Goal: Task Accomplishment & Management: Manage account settings

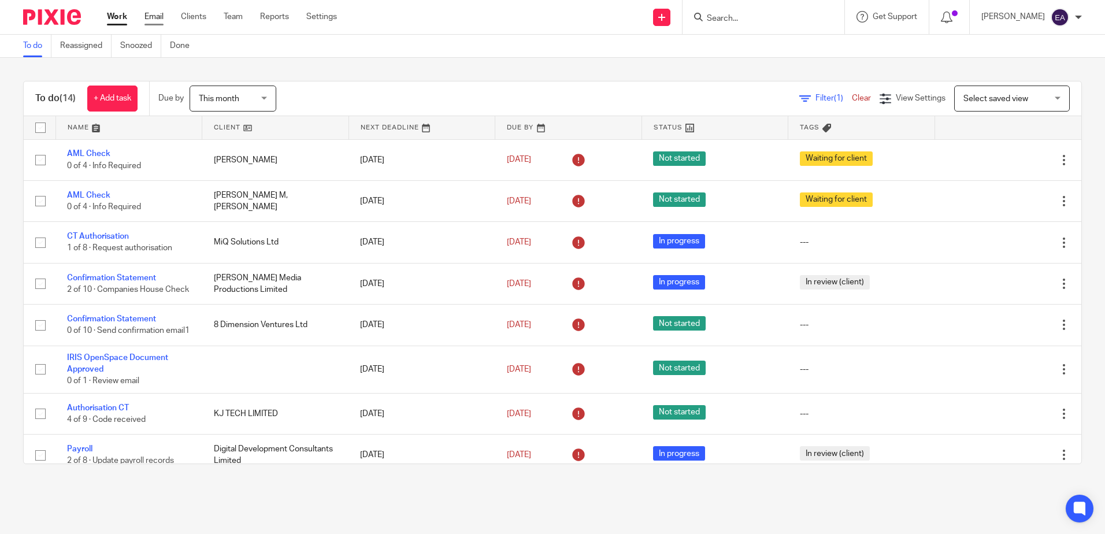
click at [160, 13] on link "Email" at bounding box center [154, 17] width 19 height 12
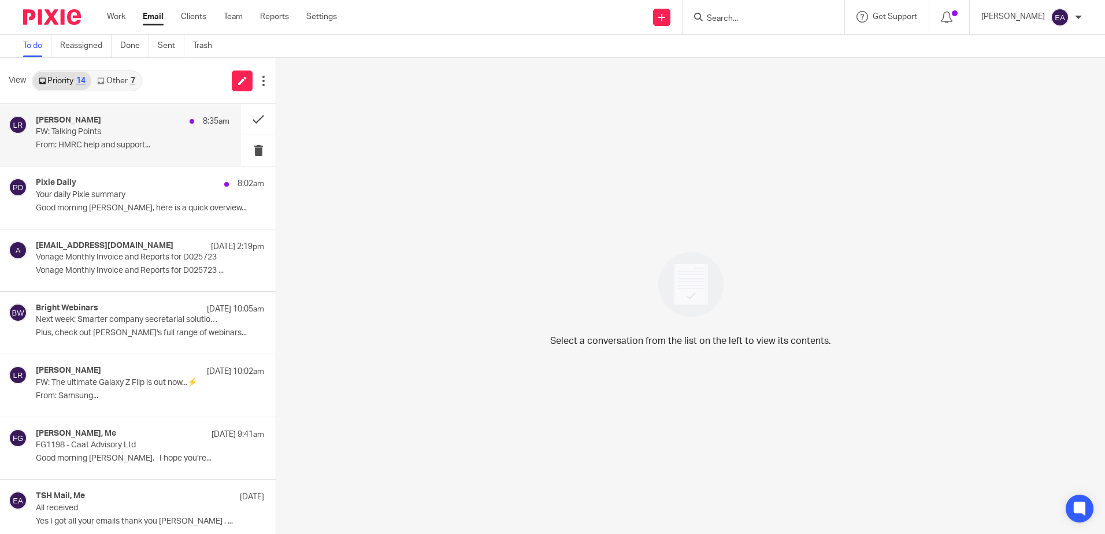
click at [120, 134] on p "FW: Talking Points" at bounding box center [113, 132] width 155 height 10
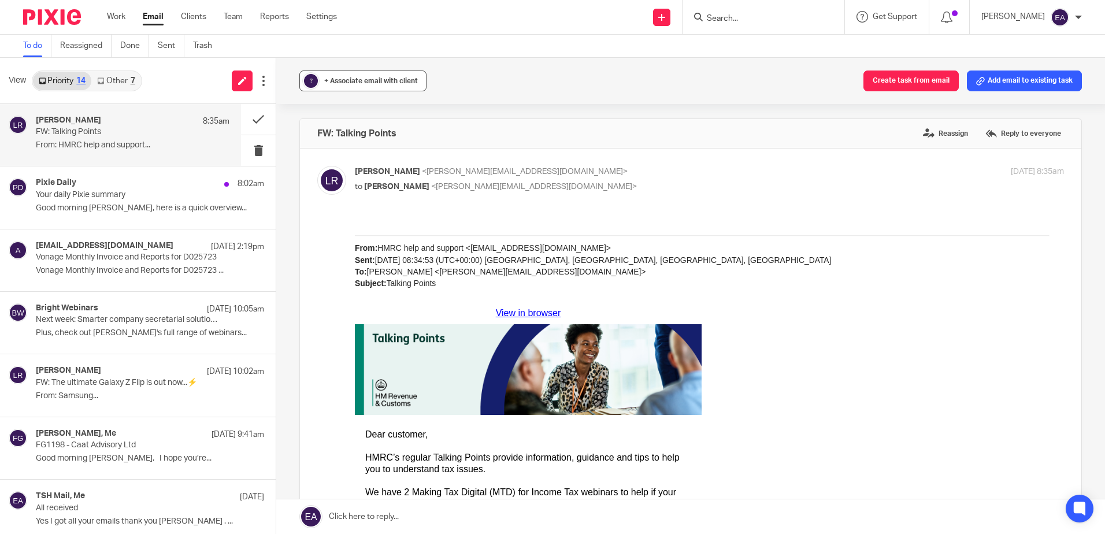
click at [331, 79] on span "+ Associate email with client" at bounding box center [371, 80] width 94 height 7
click at [347, 146] on input "text" at bounding box center [434, 149] width 245 height 12
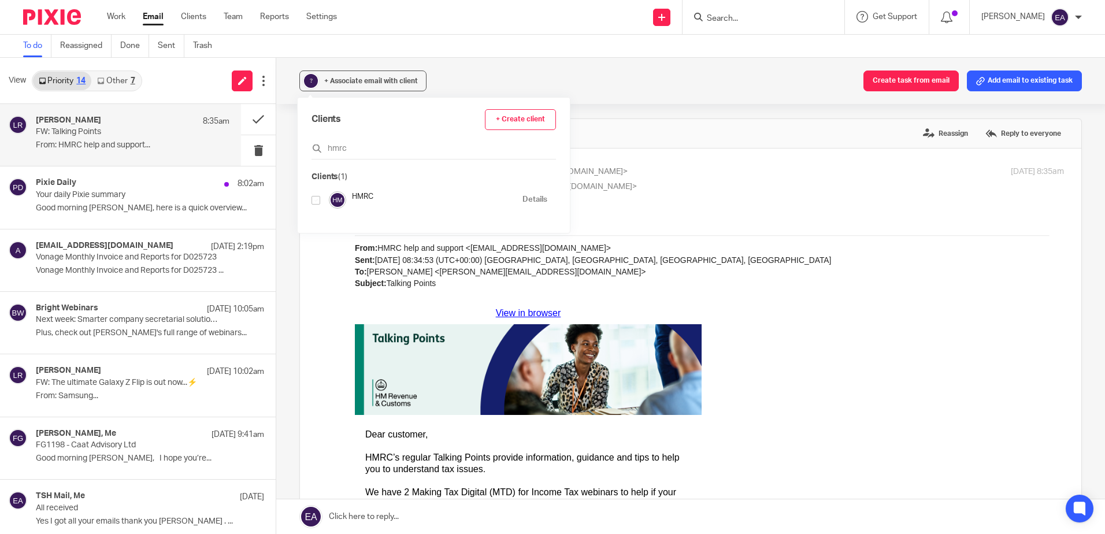
type input "hmrc"
click at [314, 202] on input "checkbox" at bounding box center [316, 200] width 9 height 9
checkbox input "true"
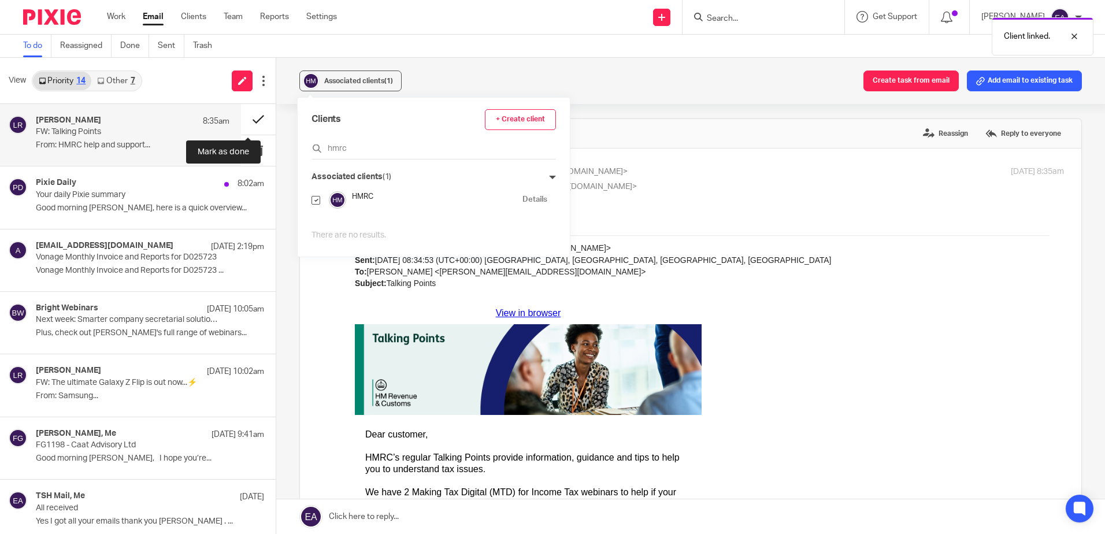
click at [248, 116] on button at bounding box center [258, 119] width 35 height 31
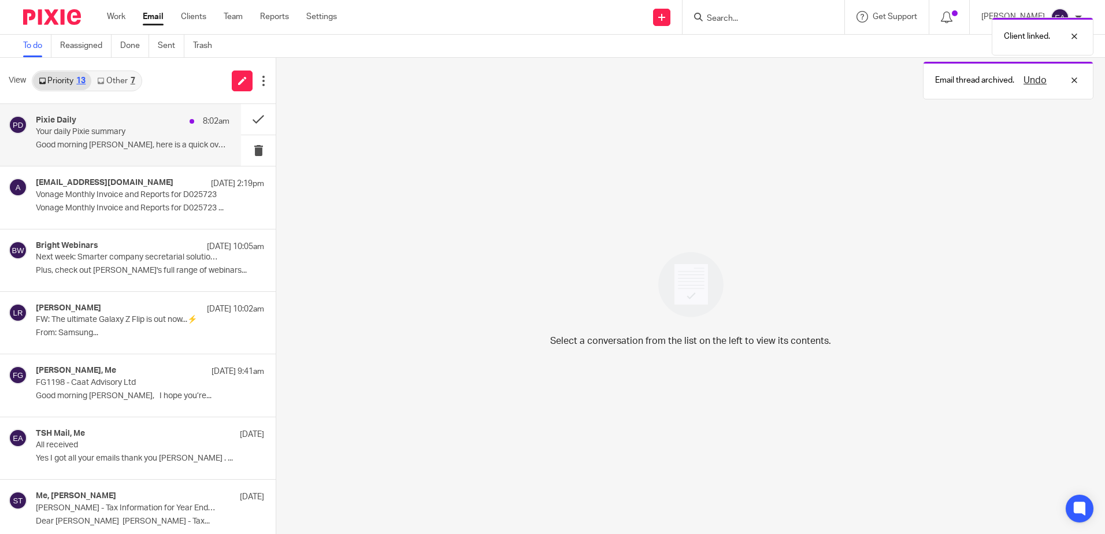
click at [102, 141] on p "Good morning Elaine, here is a quick overview..." at bounding box center [133, 145] width 194 height 10
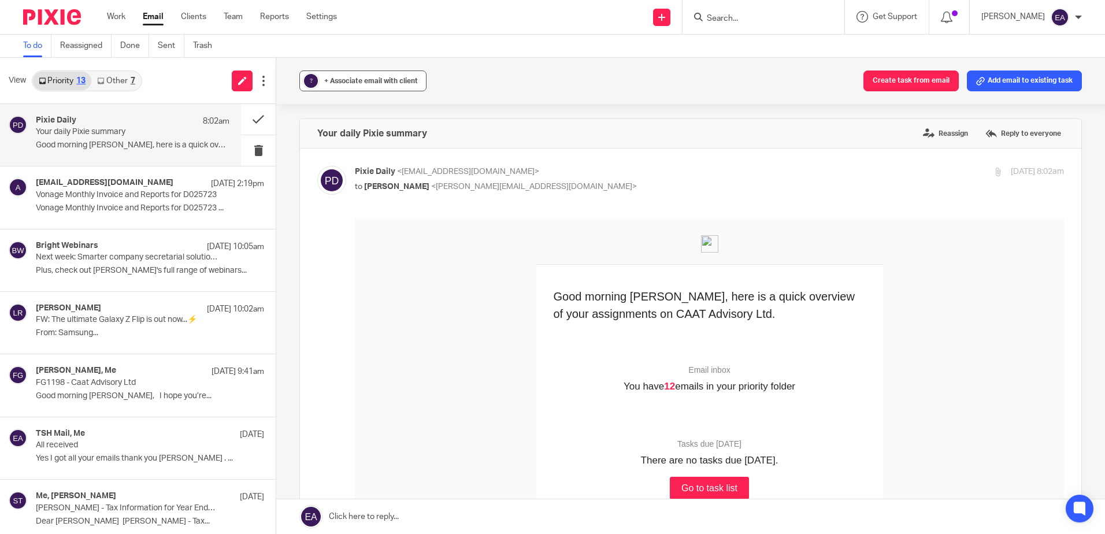
click at [340, 81] on span "+ Associate email with client" at bounding box center [371, 80] width 94 height 7
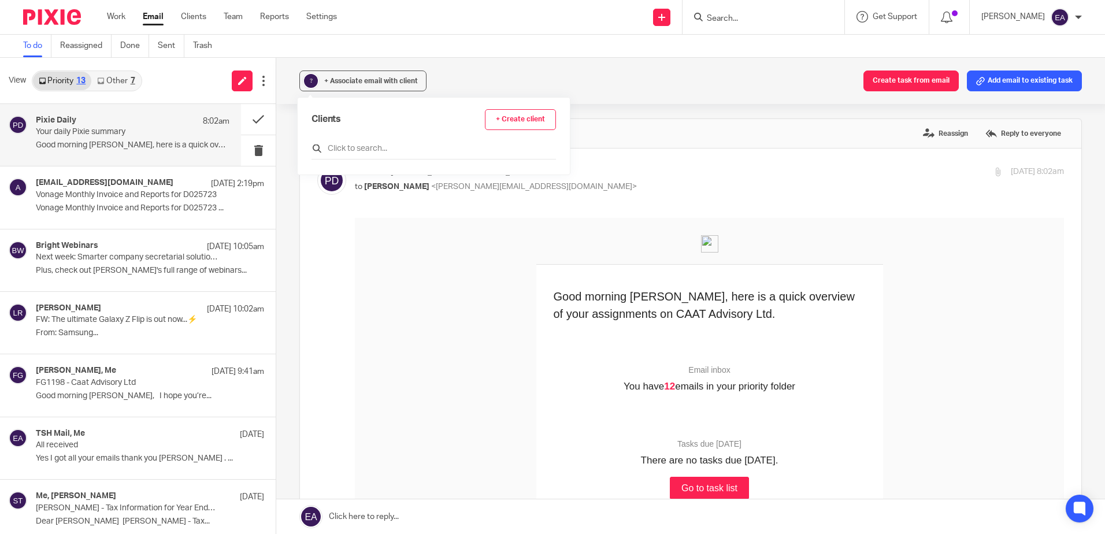
click at [361, 143] on input "text" at bounding box center [434, 149] width 245 height 12
type input "pixie"
click at [314, 199] on input "checkbox" at bounding box center [316, 200] width 9 height 9
checkbox input "true"
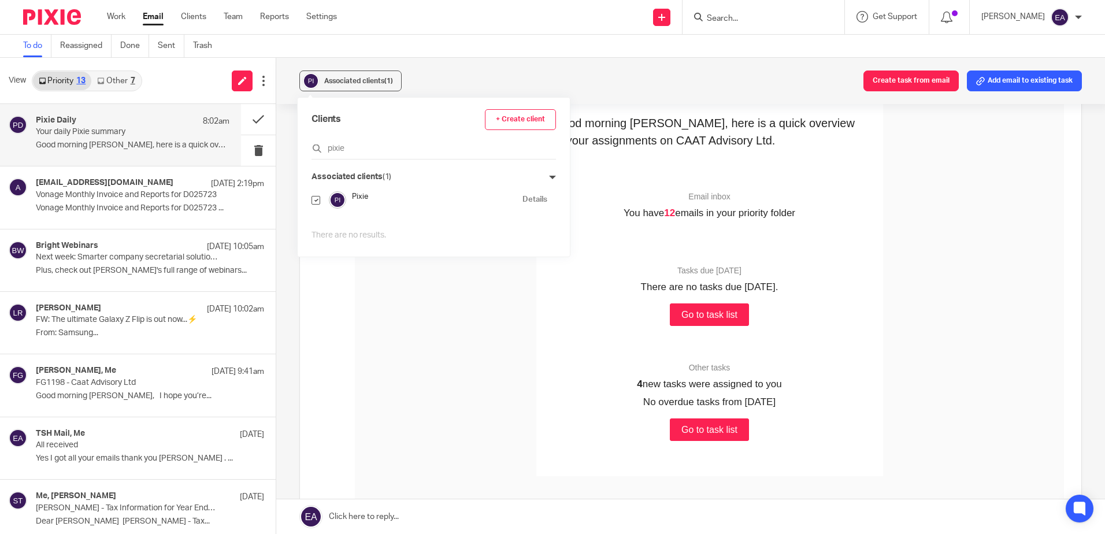
scroll to position [231, 0]
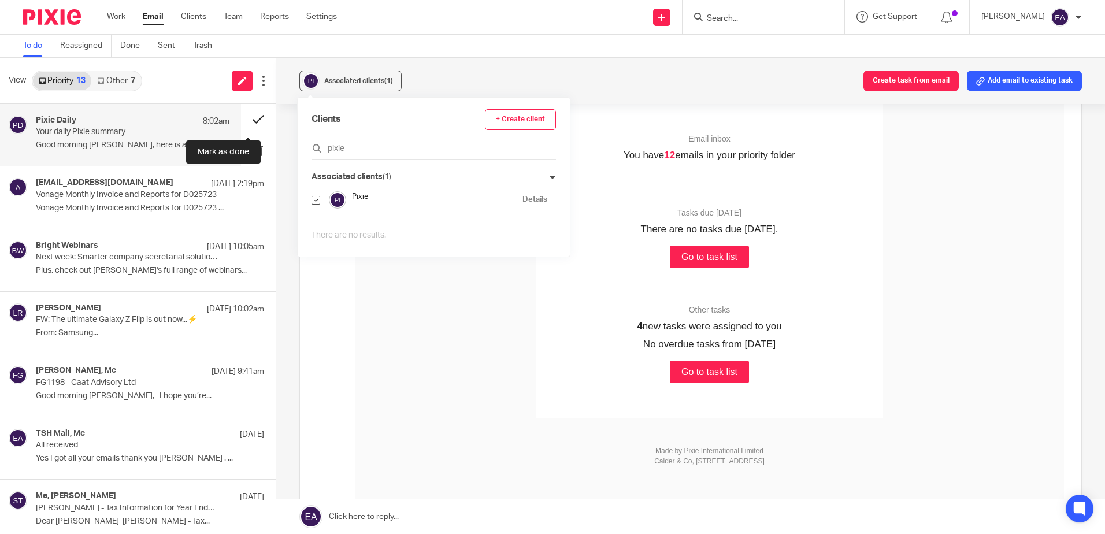
click at [253, 114] on button at bounding box center [258, 119] width 35 height 31
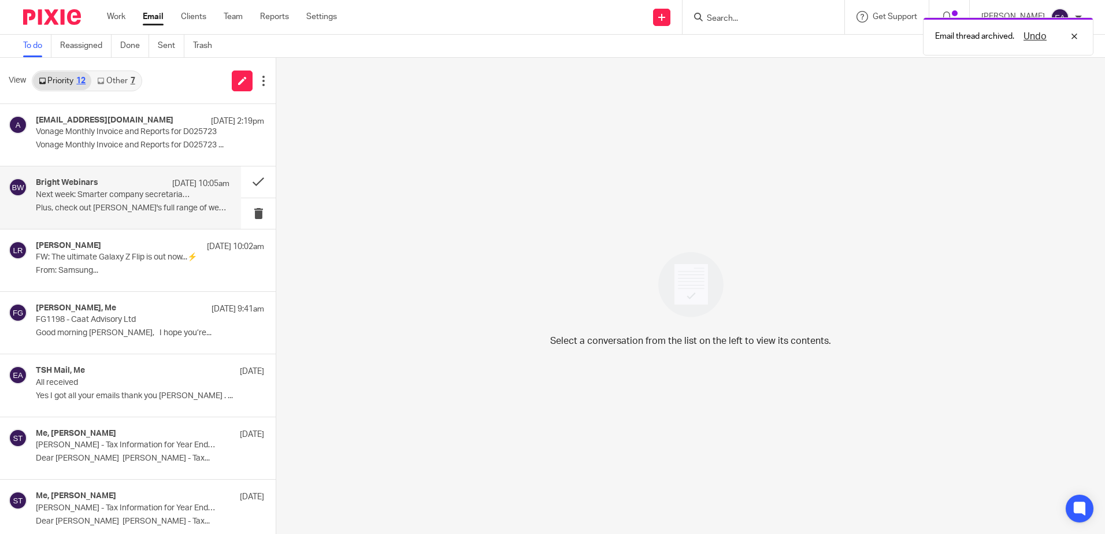
click at [109, 186] on div "Bright Webinars 8 Aug 10:05am" at bounding box center [133, 184] width 194 height 12
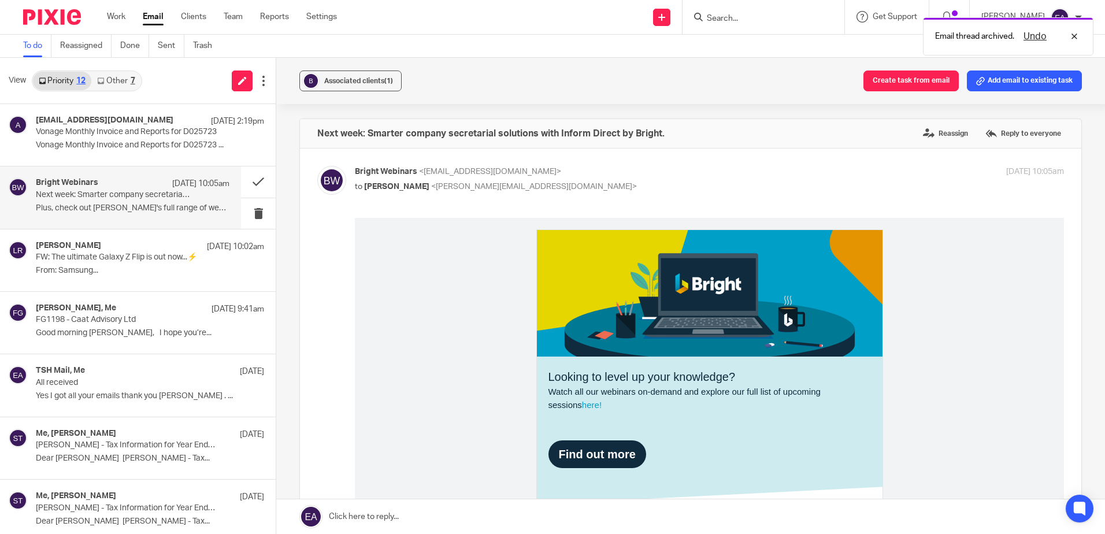
scroll to position [0, 0]
click at [331, 80] on span "Associated clients (1)" at bounding box center [358, 80] width 69 height 7
click at [245, 184] on button at bounding box center [258, 181] width 35 height 31
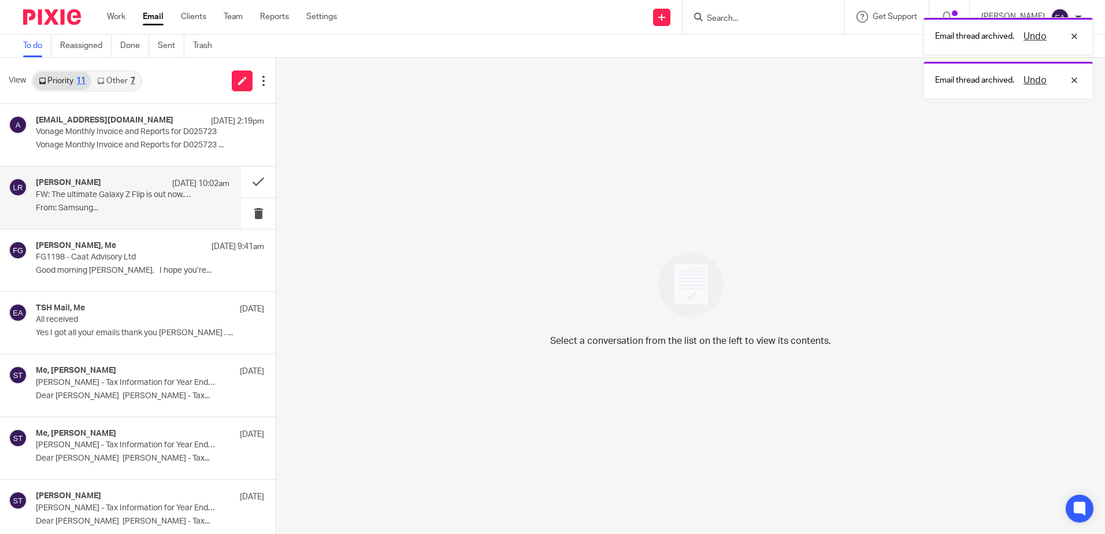
click at [129, 215] on div "Lizzy Riley 8 Aug 10:02am FW: The ultimate Galaxy Z Flip is out now...⚡ From: S…" at bounding box center [133, 197] width 194 height 39
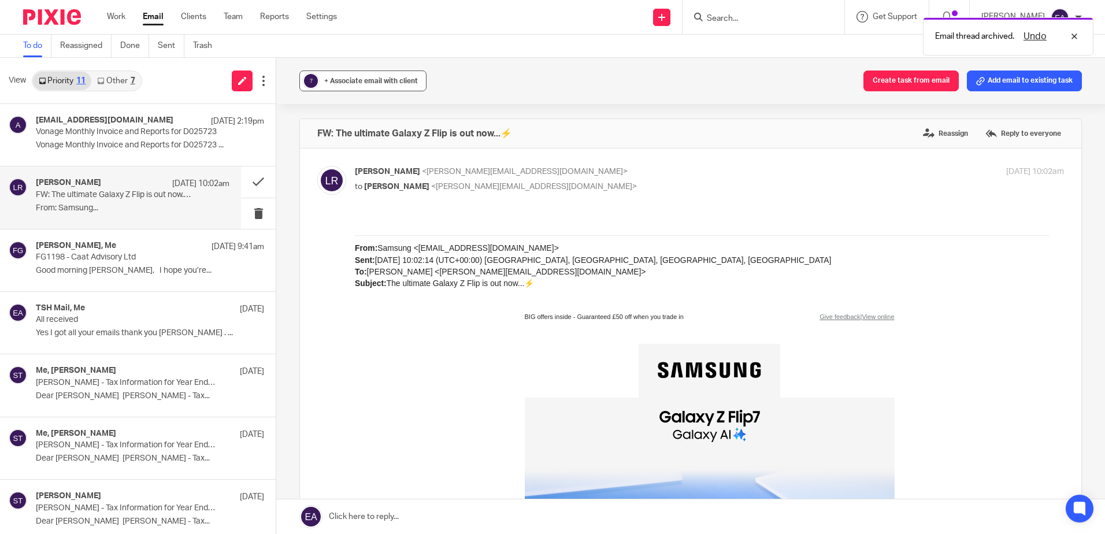
click at [343, 78] on span "+ Associate email with client" at bounding box center [371, 80] width 94 height 7
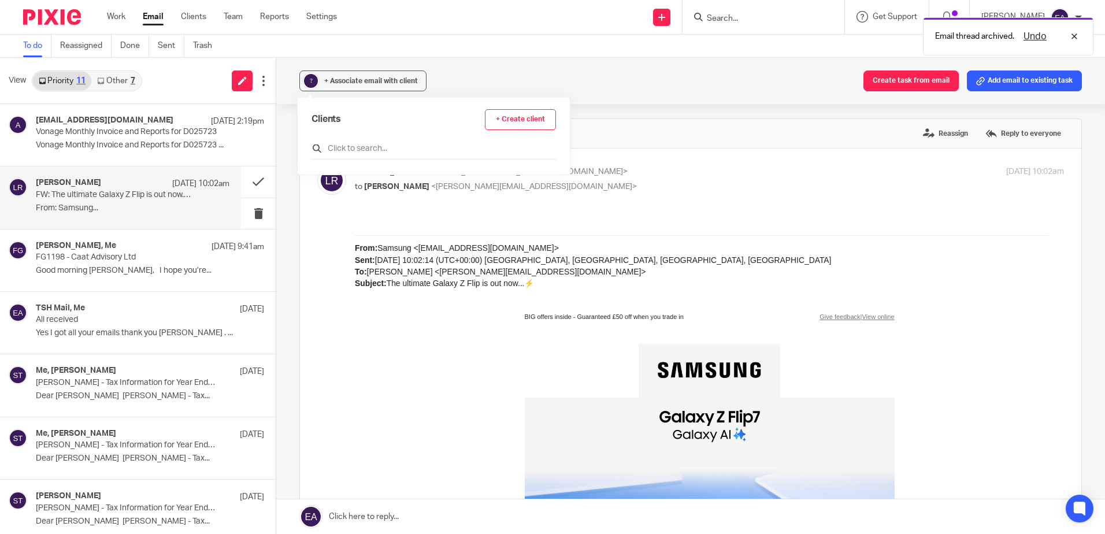
click at [355, 149] on input "text" at bounding box center [434, 149] width 245 height 12
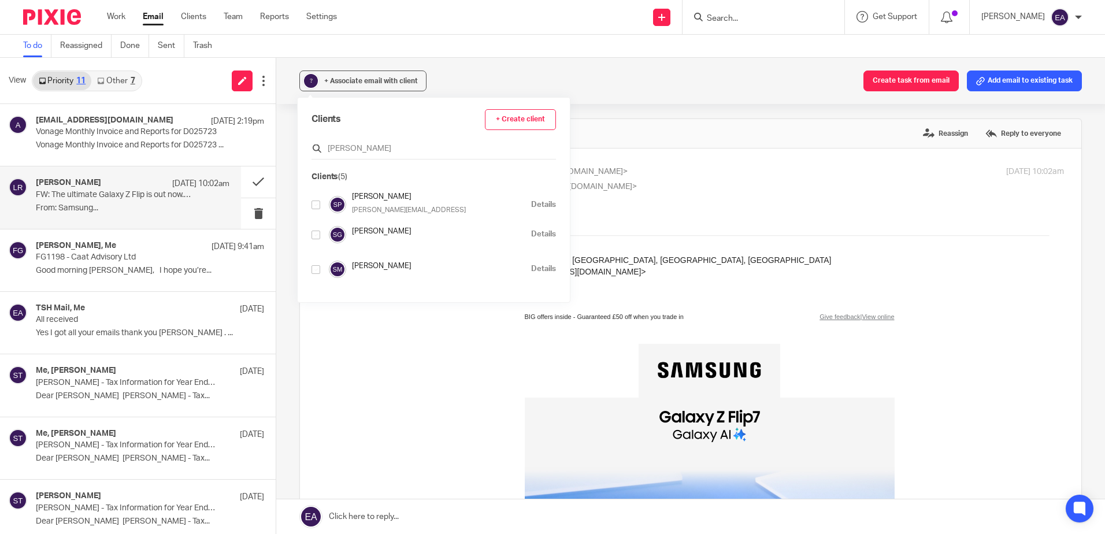
type input "sams"
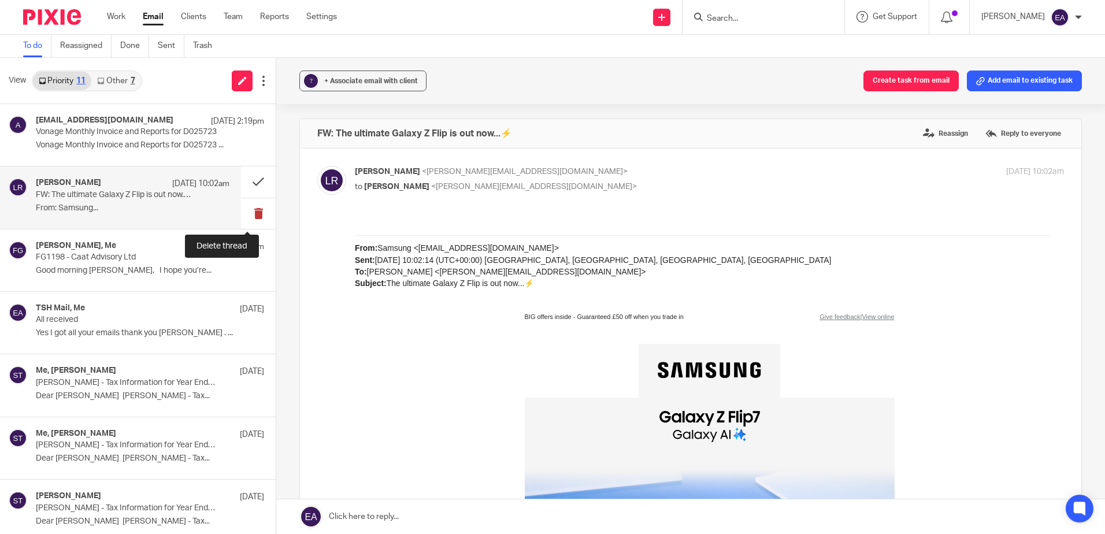
click at [253, 208] on button at bounding box center [258, 213] width 35 height 31
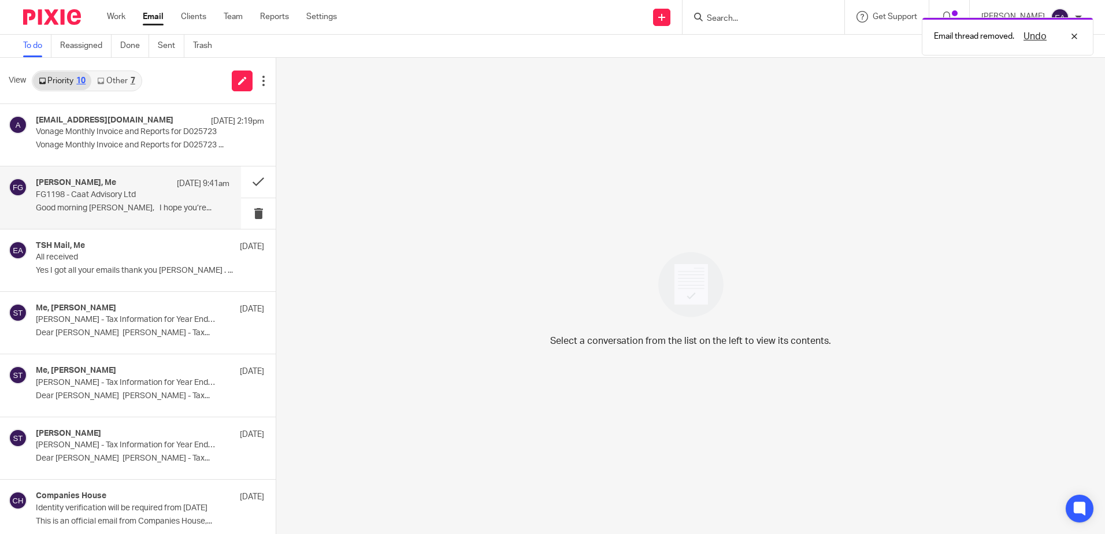
click at [131, 208] on p "Good morning [PERSON_NAME], I hope you’re..." at bounding box center [133, 208] width 194 height 10
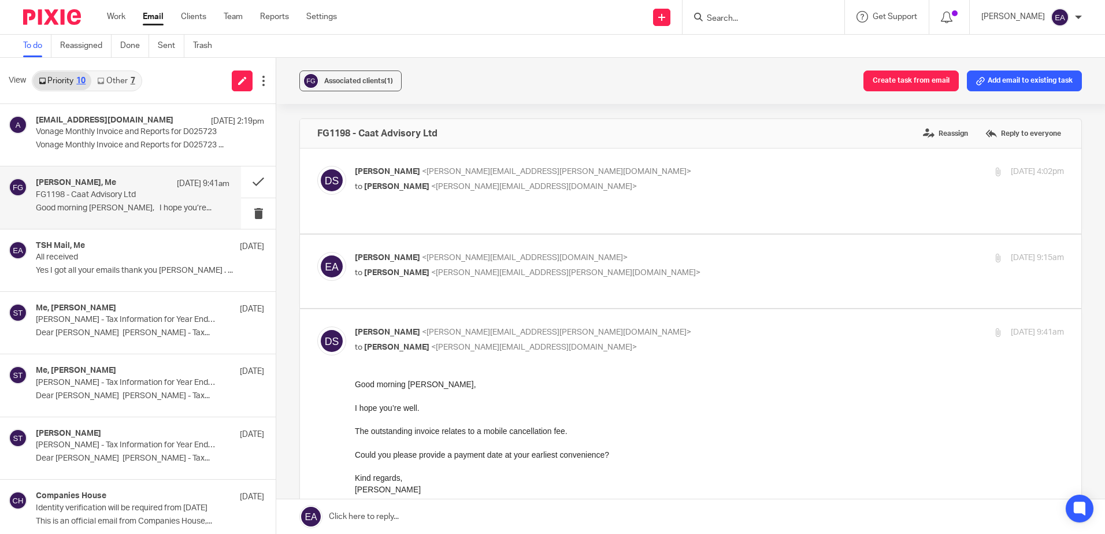
click at [458, 176] on p "Danielle Sami <danielle.sami@focusgroup.co.uk>" at bounding box center [591, 172] width 473 height 12
checkbox input "true"
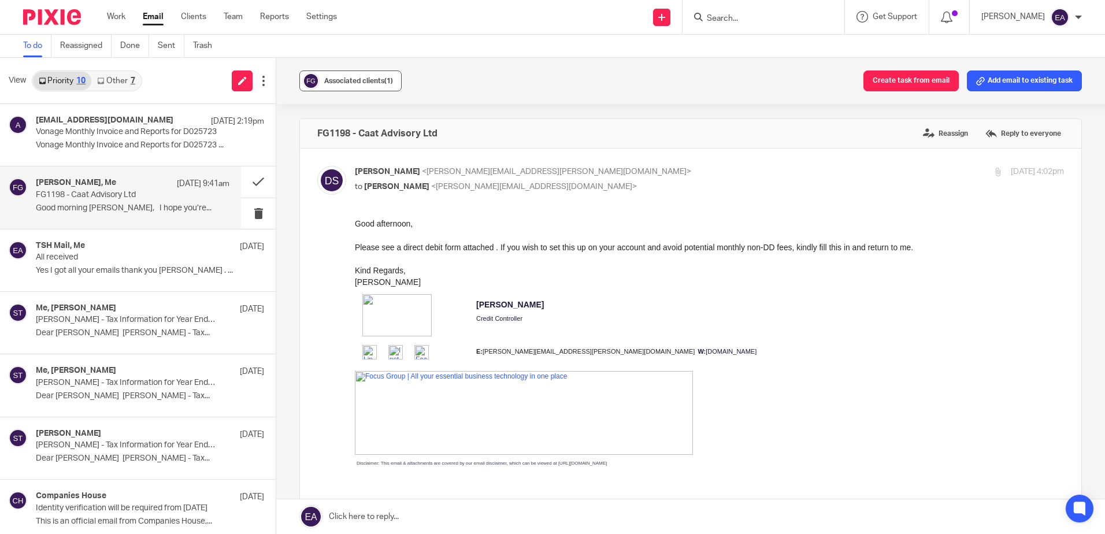
click at [350, 76] on div "Associated clients (1)" at bounding box center [358, 81] width 69 height 12
click at [151, 261] on p "All received" at bounding box center [113, 258] width 155 height 10
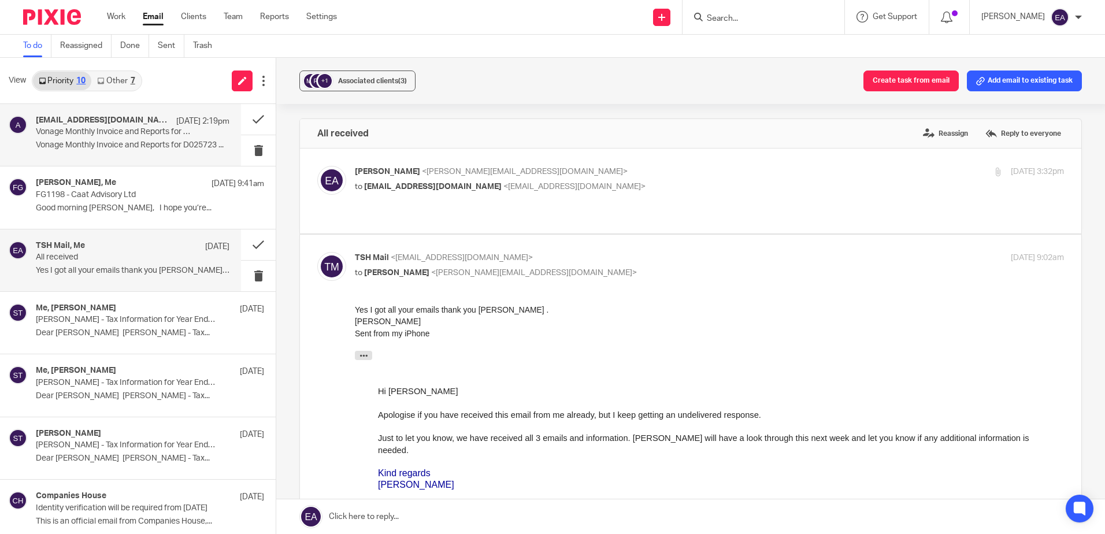
click at [143, 142] on p "Vonage Monthly Invoice and Reports for D025723 ..." at bounding box center [133, 145] width 194 height 10
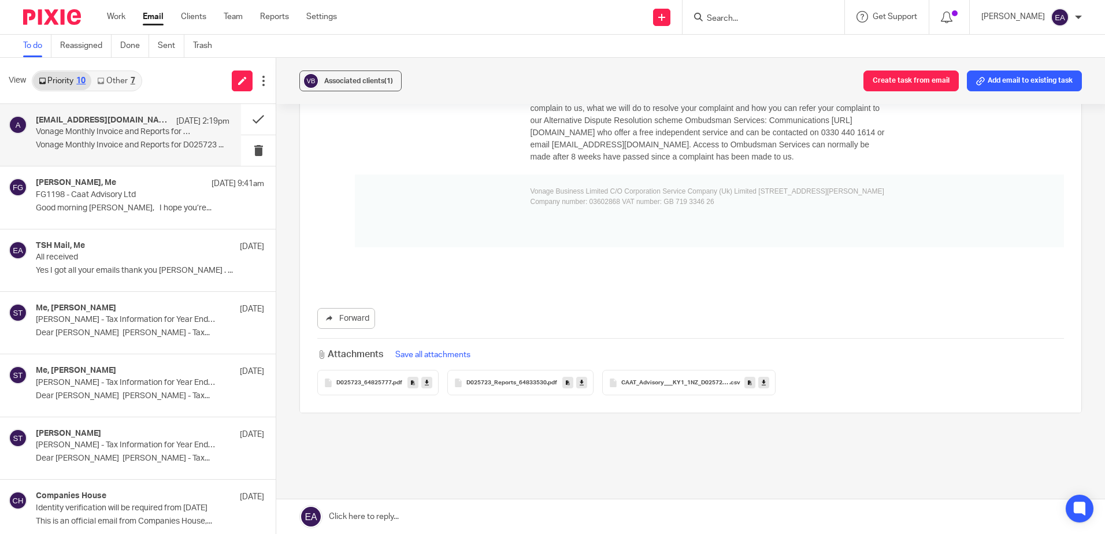
scroll to position [235, 0]
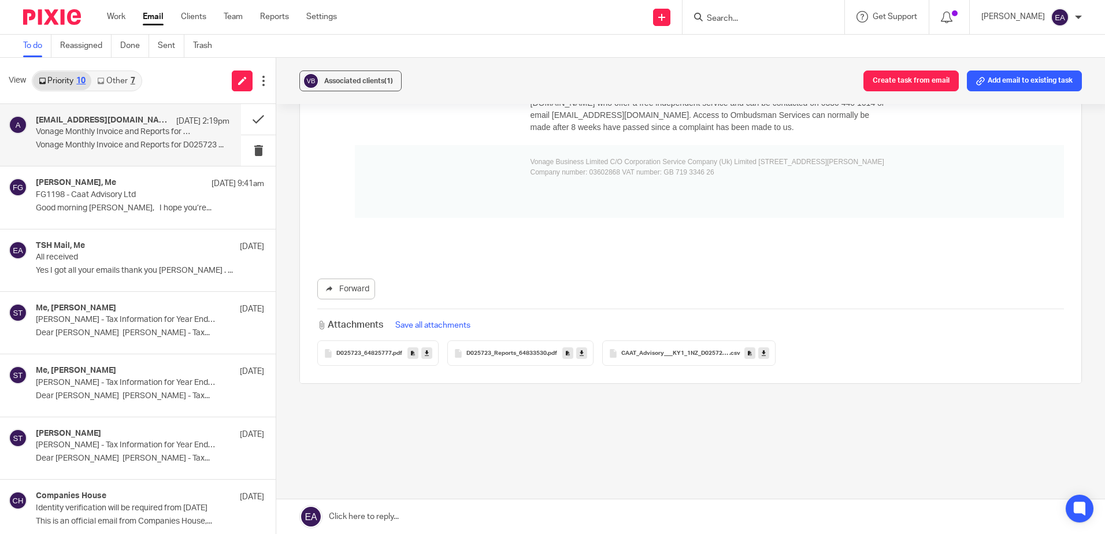
click at [580, 353] on icon at bounding box center [582, 353] width 4 height 9
click at [425, 347] on div "D025723_64825777 .pdf" at bounding box center [377, 352] width 121 height 25
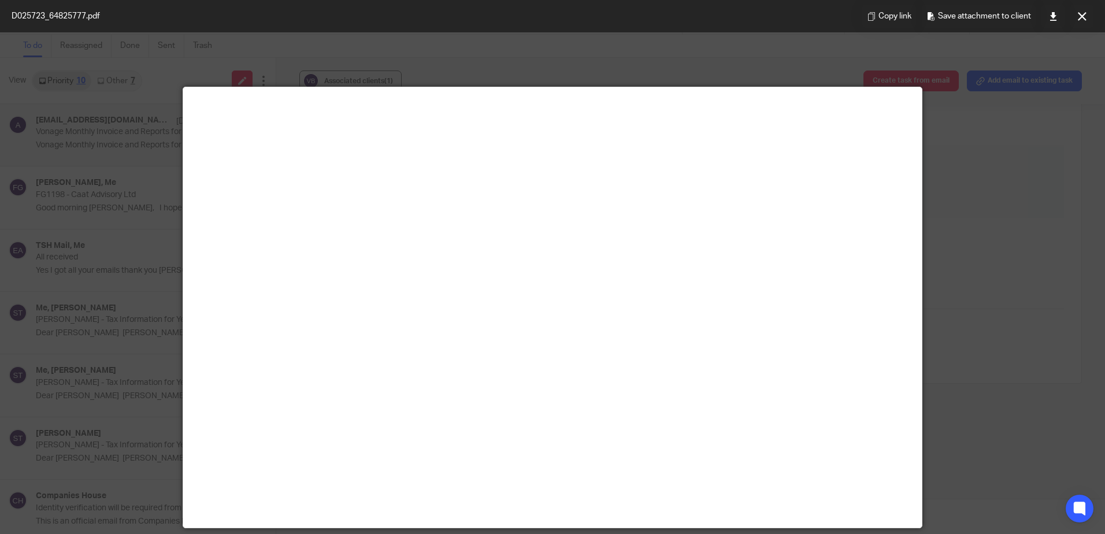
scroll to position [81, 0]
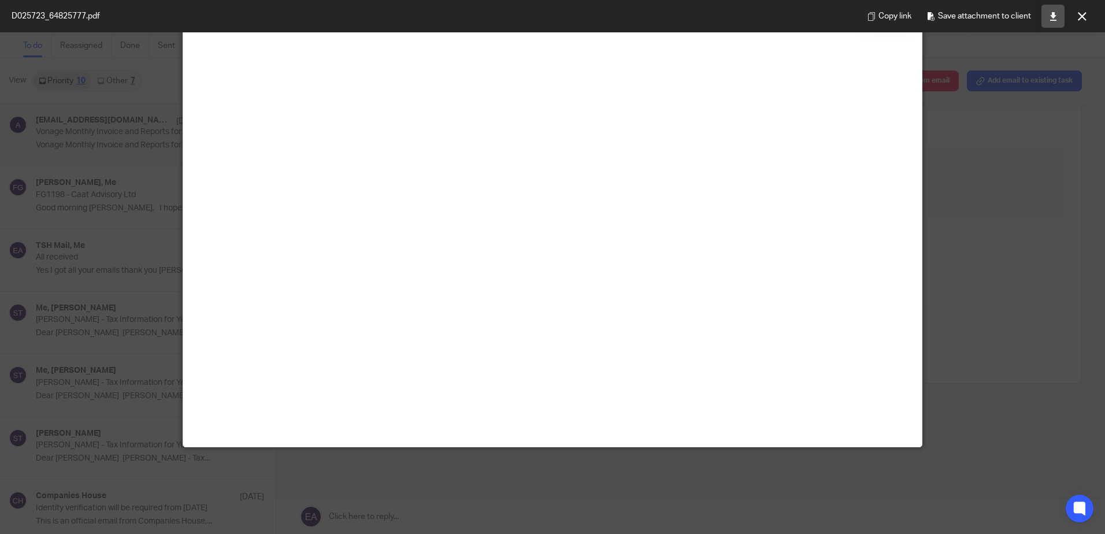
click at [1056, 16] on icon at bounding box center [1053, 16] width 9 height 9
click at [1089, 17] on button at bounding box center [1081, 16] width 23 height 23
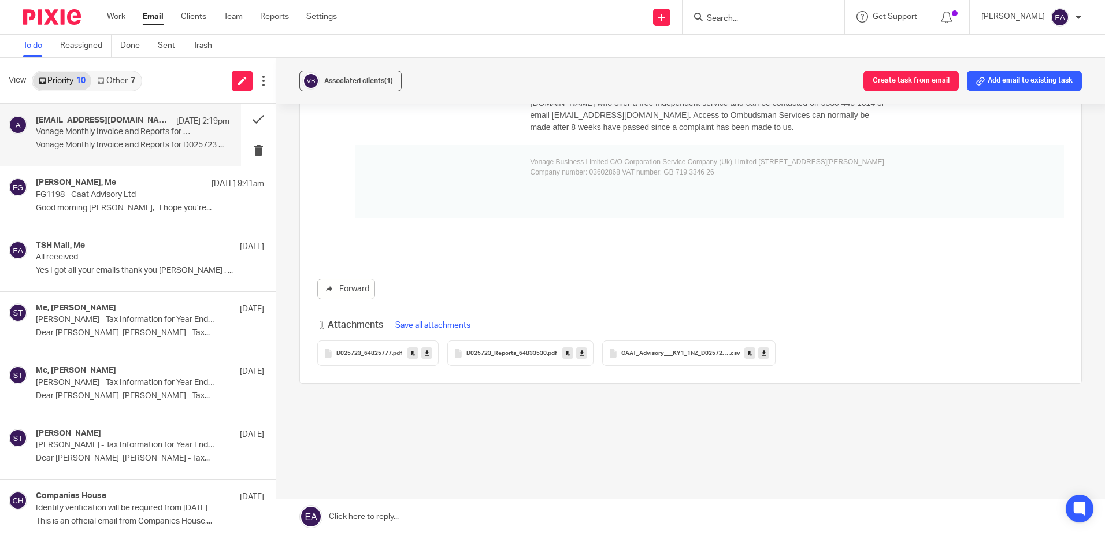
scroll to position [119, 0]
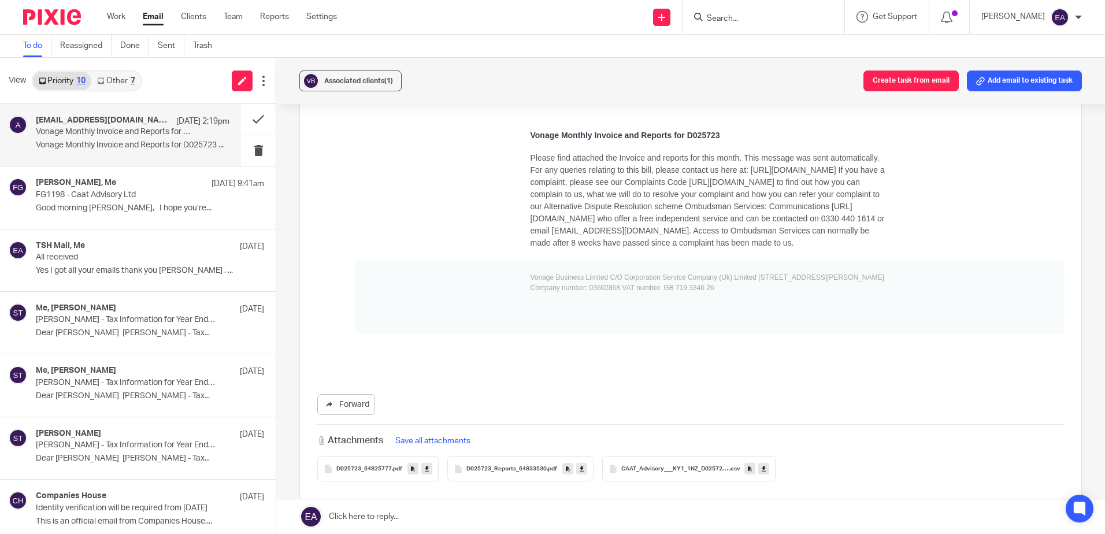
click at [740, 18] on input "Search" at bounding box center [758, 19] width 104 height 10
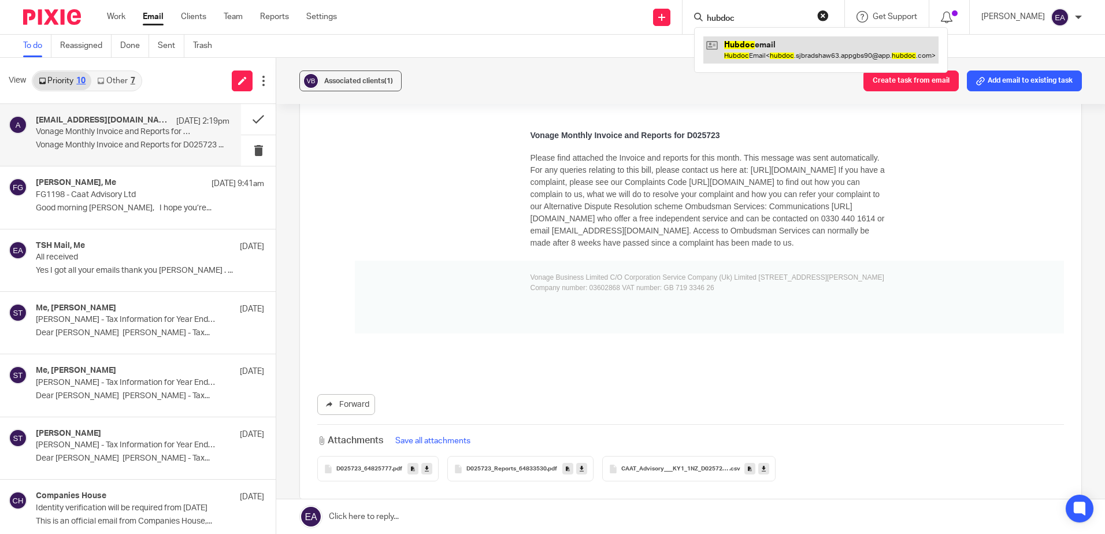
type input "hubdoc"
click at [755, 49] on link at bounding box center [820, 49] width 235 height 27
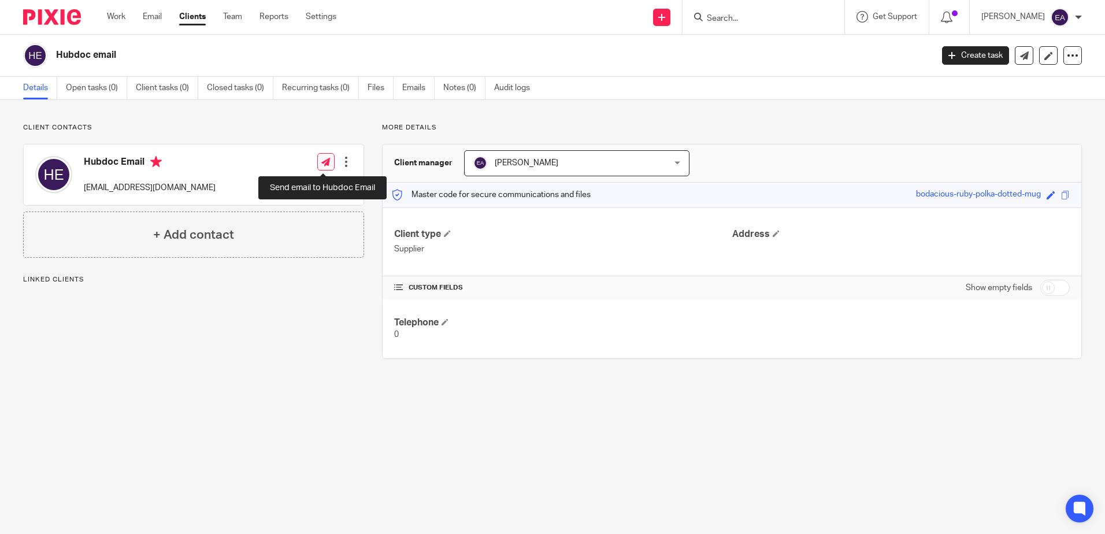
click at [322, 161] on icon at bounding box center [325, 162] width 9 height 9
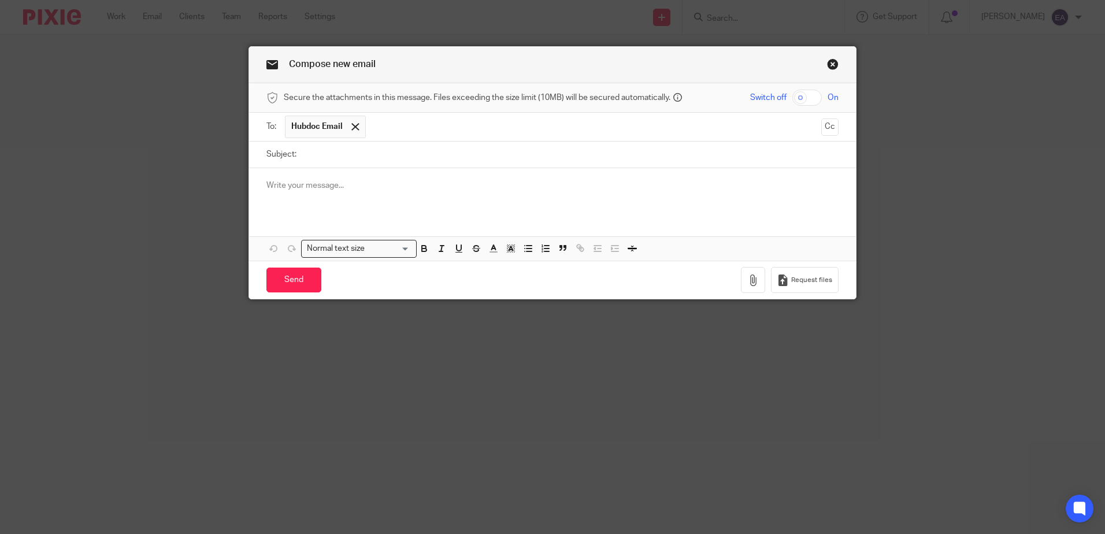
click at [322, 157] on input "Subject:" at bounding box center [570, 155] width 536 height 26
drag, startPoint x: 414, startPoint y: 157, endPoint x: 286, endPoint y: 151, distance: 128.5
click at [286, 151] on div "Subject: August 2025 Vonage Invoice" at bounding box center [552, 155] width 572 height 26
type input "August 2025 Vonage Invoice"
click at [745, 271] on button "button" at bounding box center [753, 280] width 24 height 26
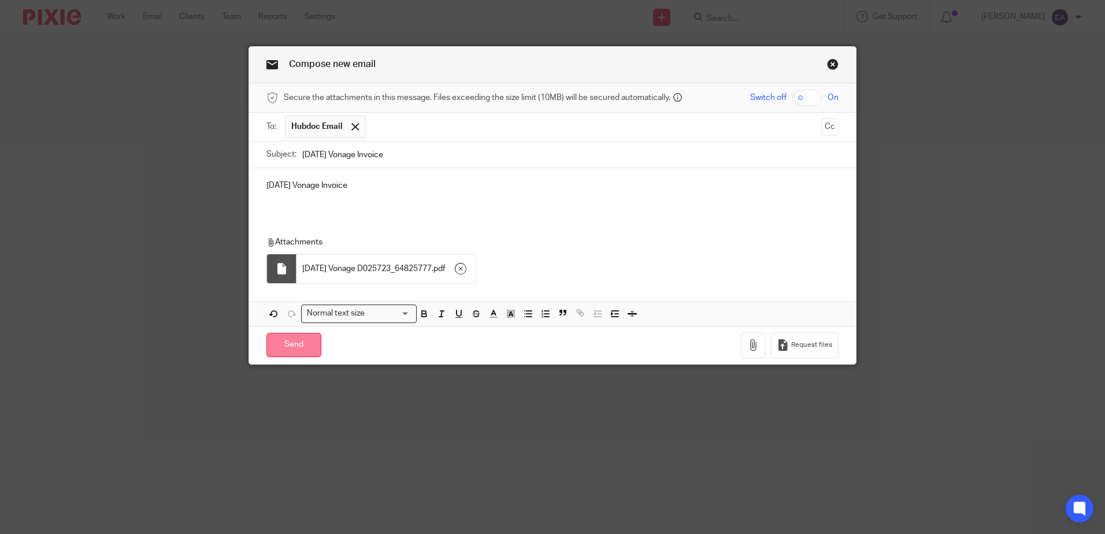
click at [287, 345] on input "Send" at bounding box center [293, 345] width 55 height 25
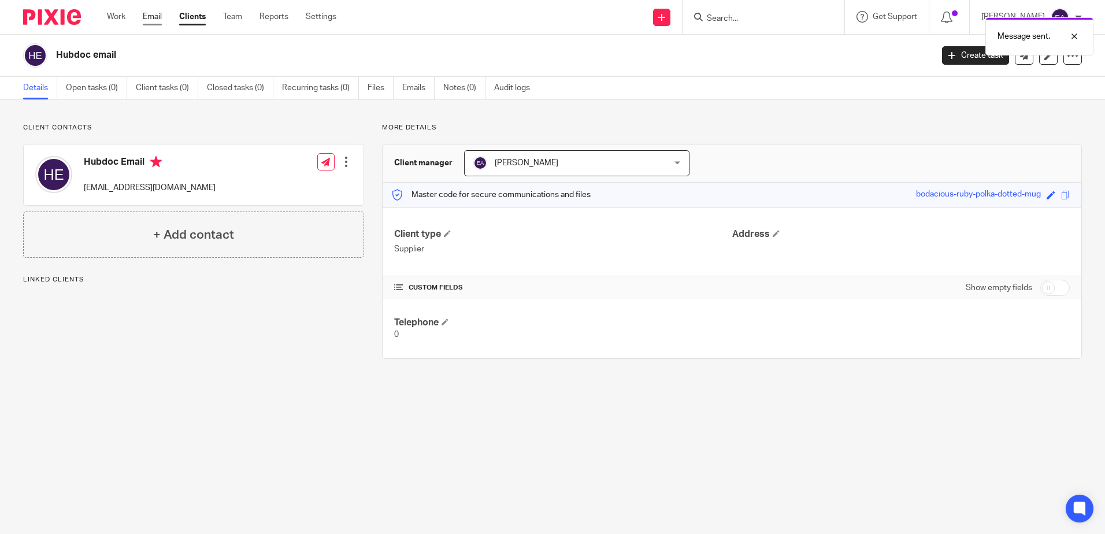
click at [150, 21] on link "Email" at bounding box center [152, 17] width 19 height 12
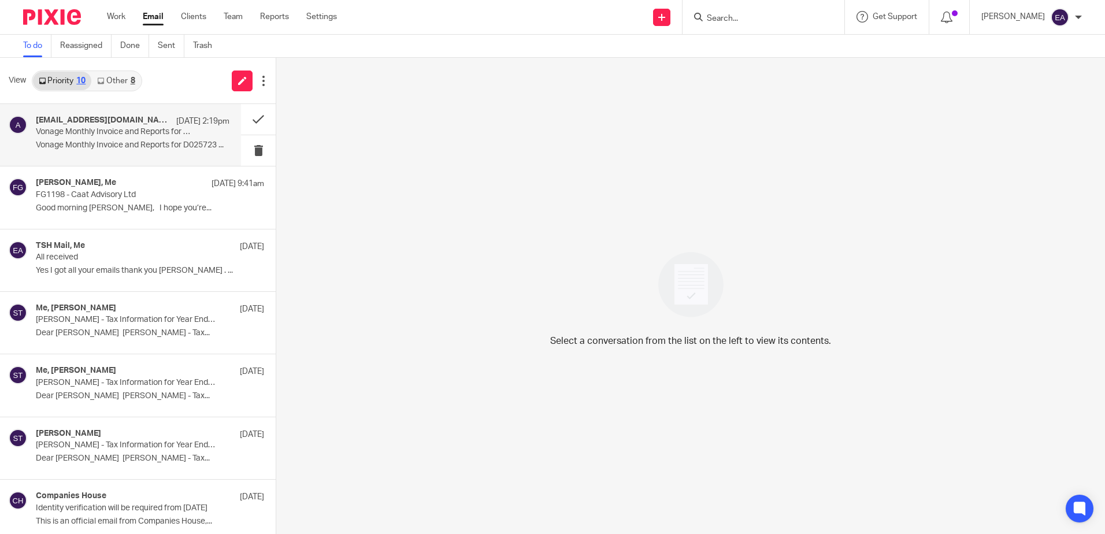
click at [145, 136] on p "Vonage Monthly Invoice and Reports for D025723" at bounding box center [113, 132] width 155 height 10
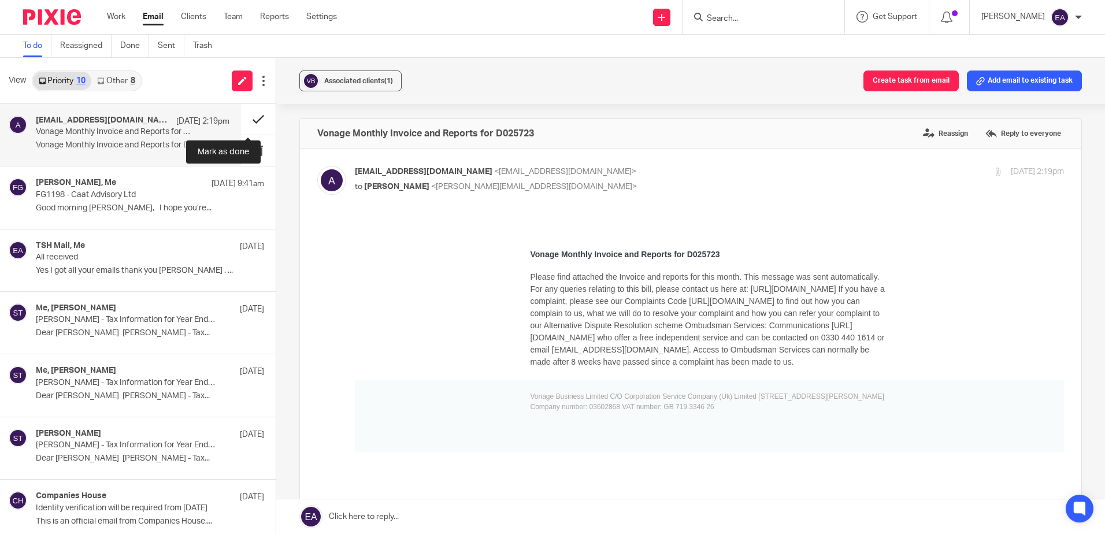
click at [247, 118] on button at bounding box center [258, 119] width 35 height 31
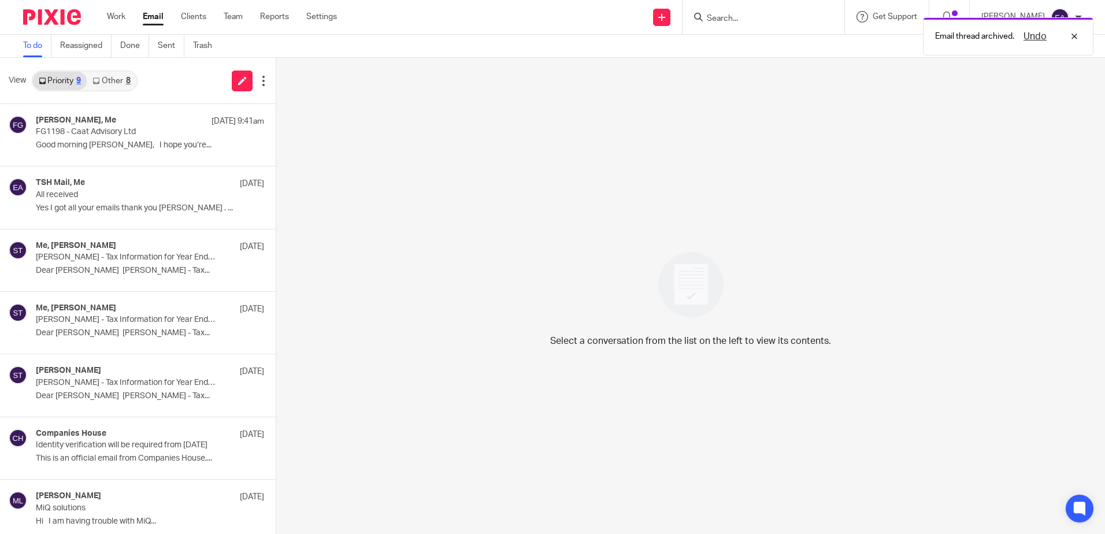
click at [121, 82] on link "Other 8" at bounding box center [111, 81] width 49 height 18
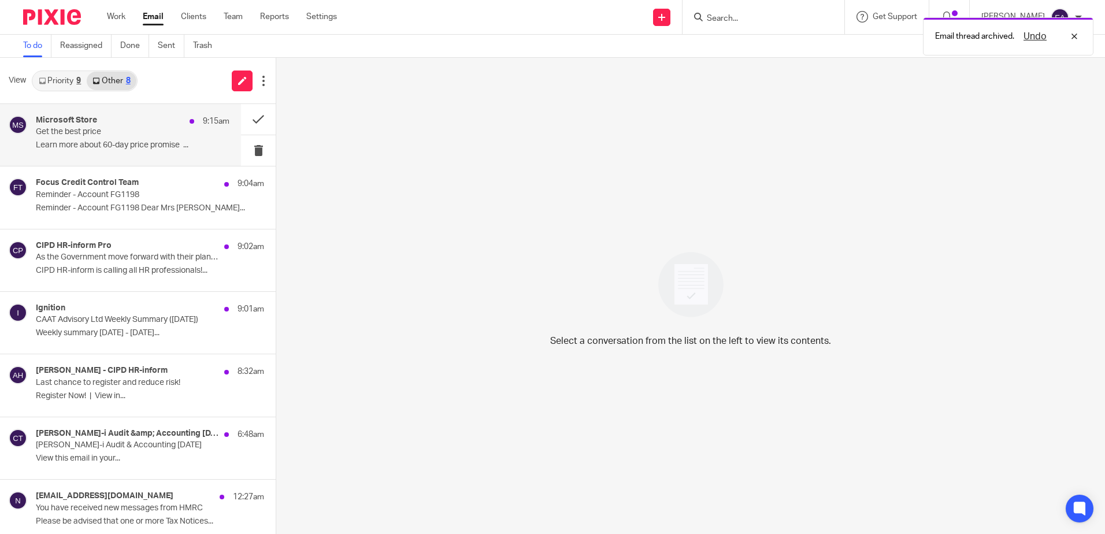
click at [131, 147] on p "Learn more about 60-day price promise ͏ ‌..." at bounding box center [133, 145] width 194 height 10
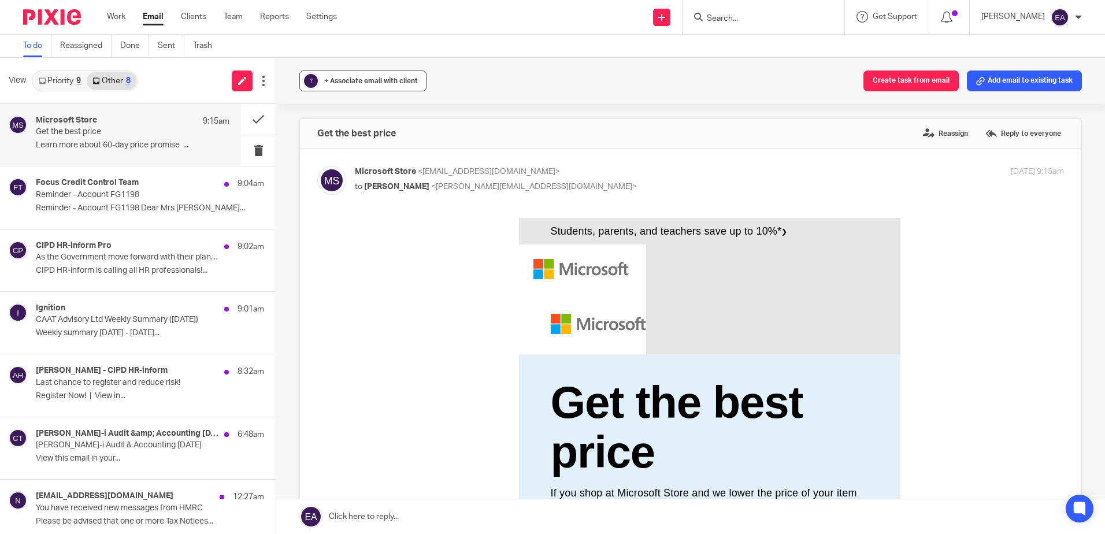
click at [362, 85] on div "+ Associate email with client" at bounding box center [371, 81] width 94 height 12
click at [355, 148] on input "text" at bounding box center [434, 149] width 245 height 12
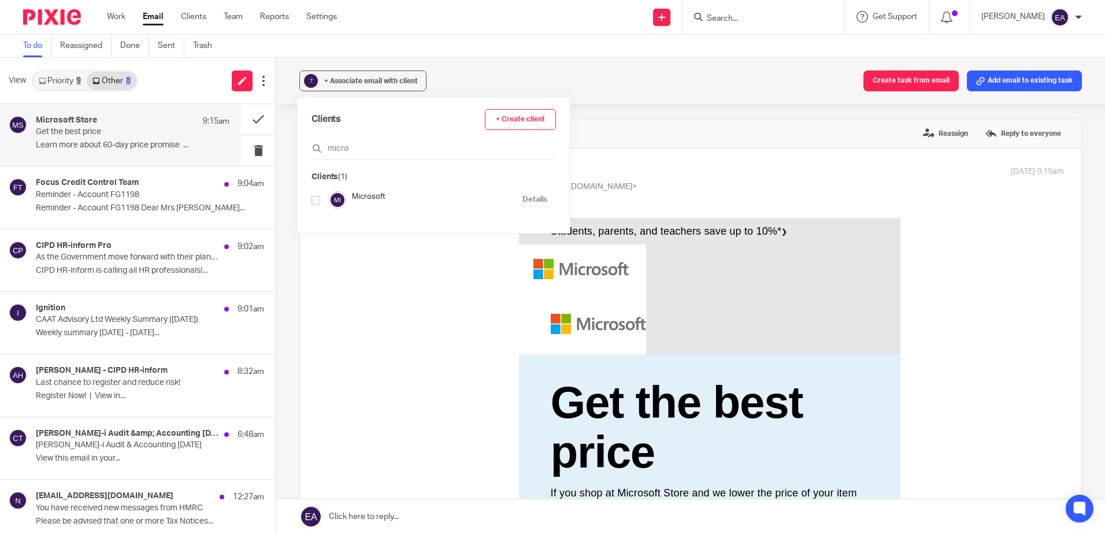
type input "micro"
click at [316, 202] on input "checkbox" at bounding box center [316, 200] width 9 height 9
checkbox input "true"
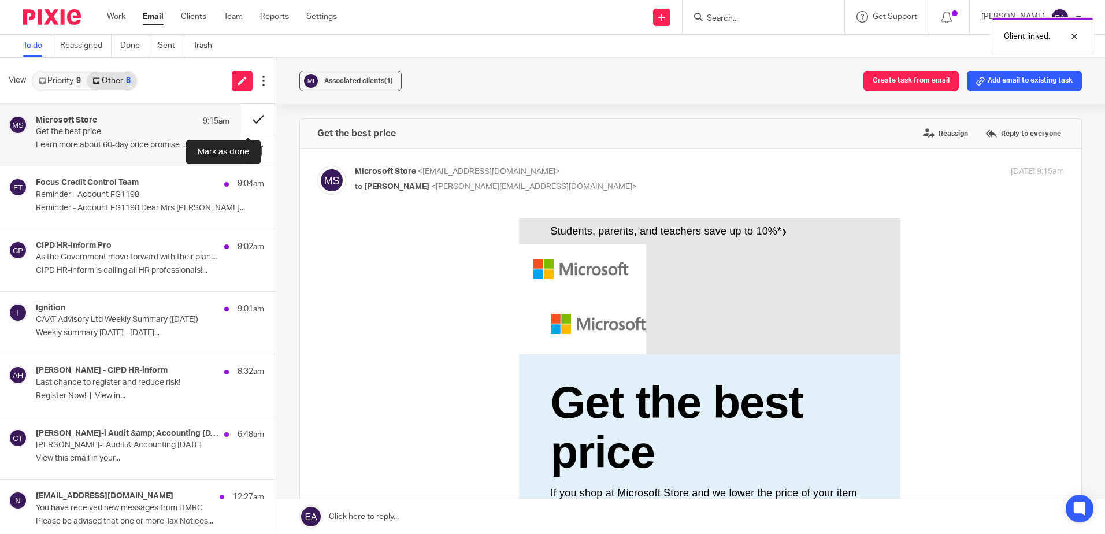
click at [242, 121] on button at bounding box center [258, 119] width 35 height 31
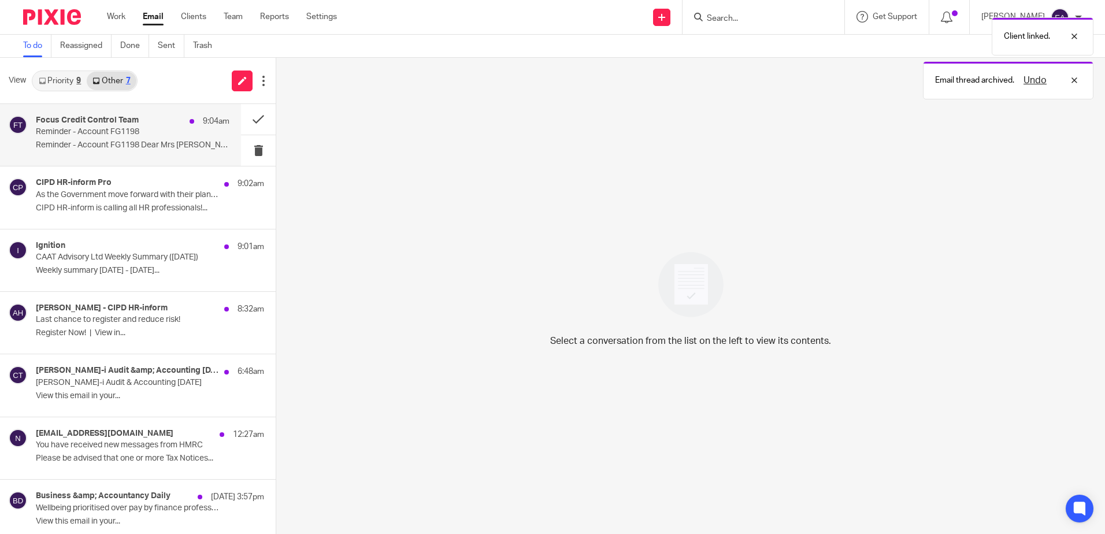
click at [108, 152] on div "Focus Credit Control Team 9:04am Reminder - Account FG1198 Reminder - Account F…" at bounding box center [133, 135] width 194 height 39
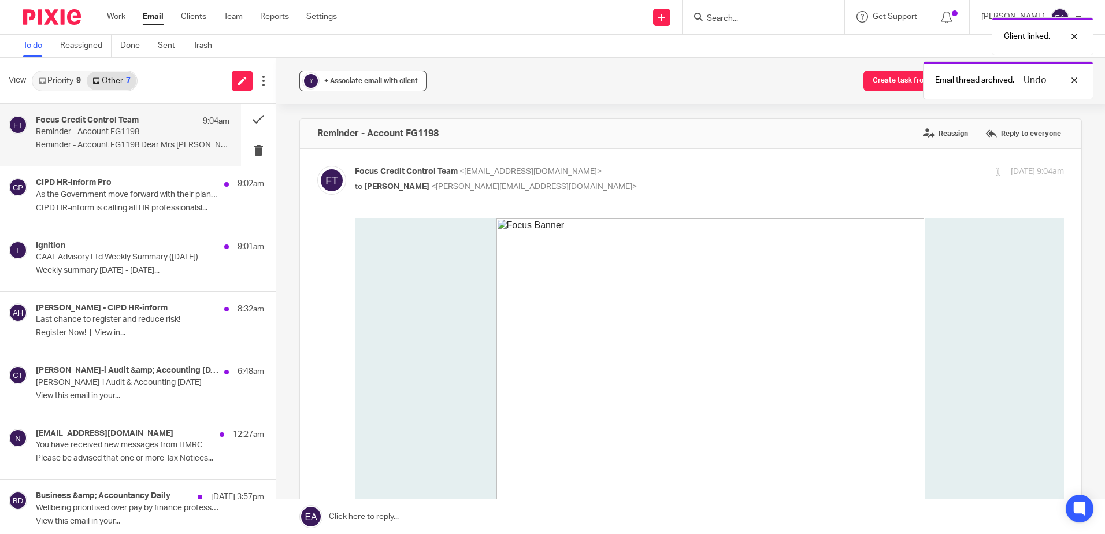
click at [340, 77] on div "+ Associate email with client" at bounding box center [371, 81] width 94 height 12
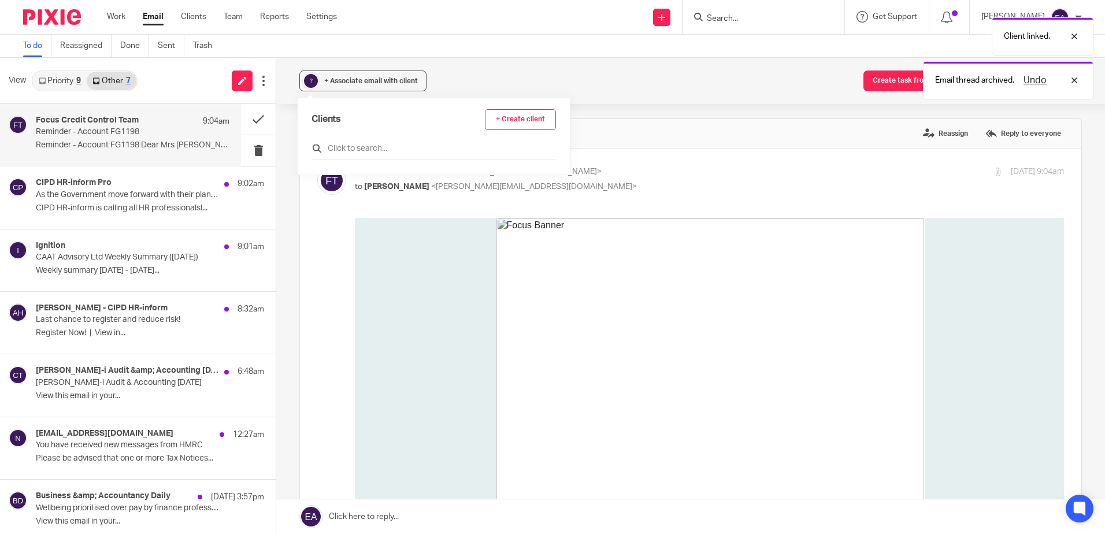
click at [352, 144] on input "text" at bounding box center [434, 149] width 245 height 12
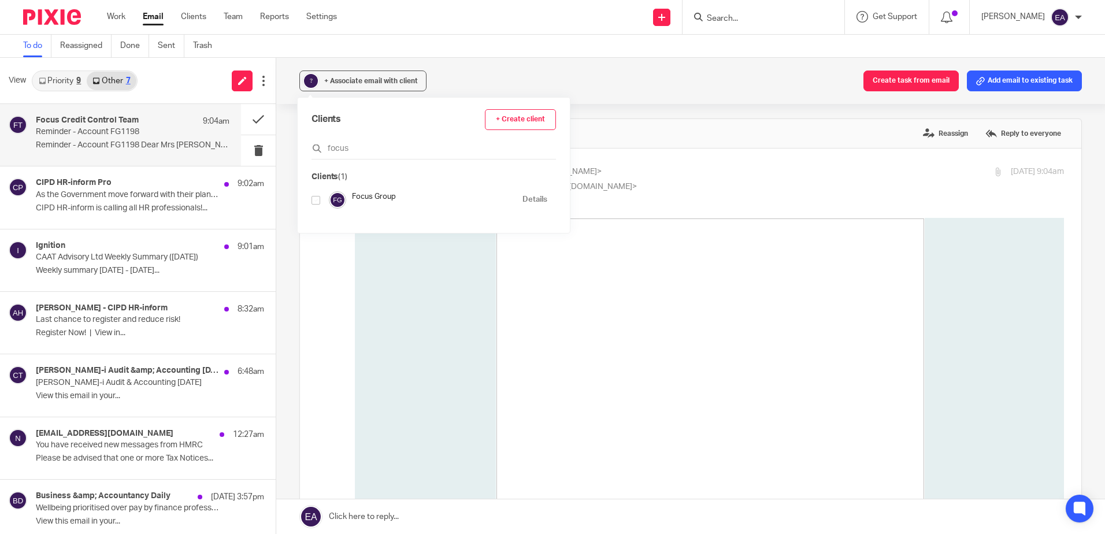
type input "focus"
click at [316, 196] on input "checkbox" at bounding box center [316, 200] width 9 height 9
checkbox input "true"
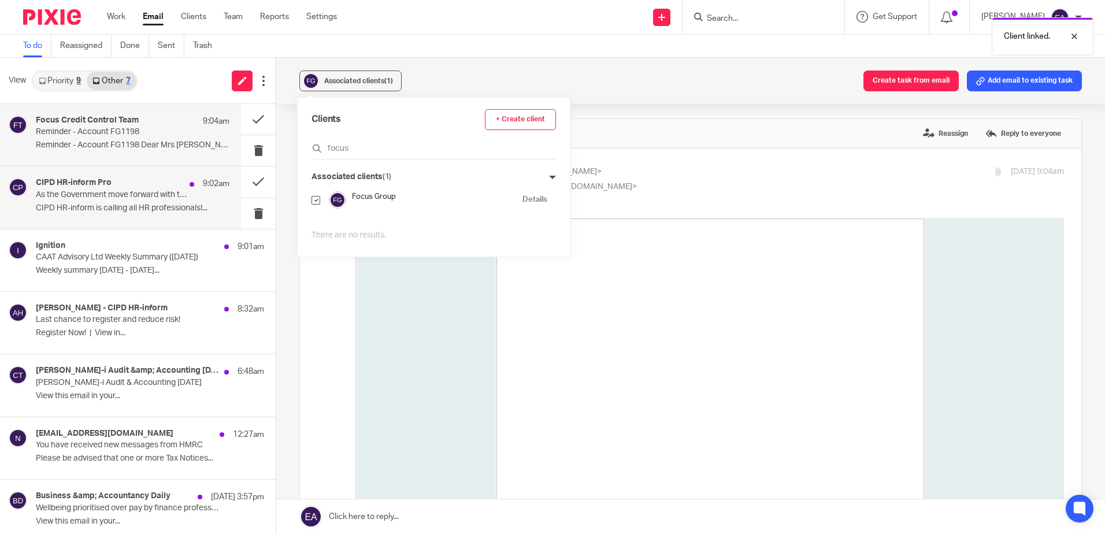
click at [124, 202] on div "CIPD HR-inform Pro 9:02am As the Government move forward with their plan to 'Ma…" at bounding box center [133, 197] width 194 height 39
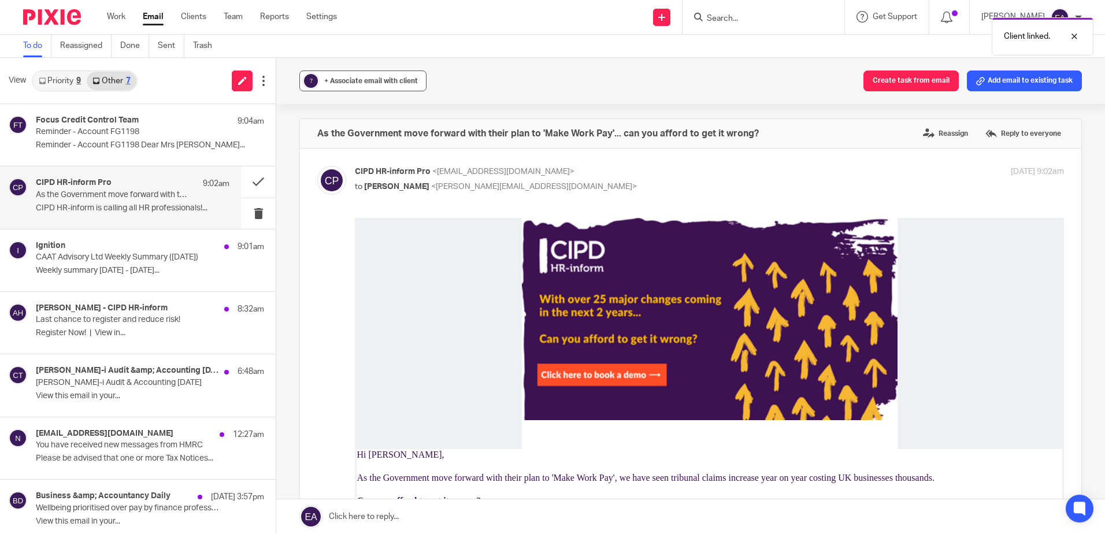
click at [347, 80] on span "+ Associate email with client" at bounding box center [371, 80] width 94 height 7
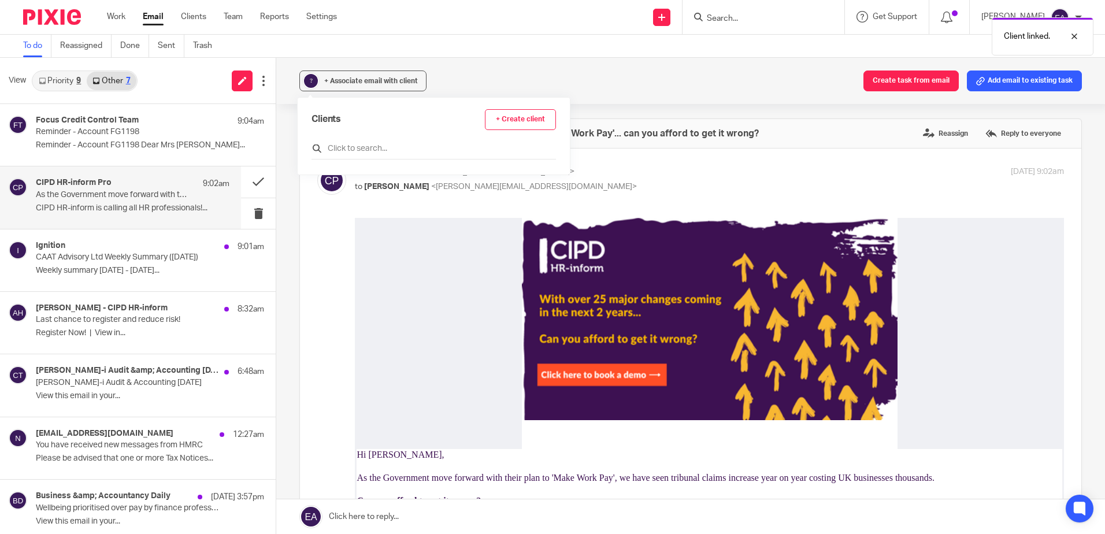
click at [346, 150] on input "text" at bounding box center [434, 149] width 245 height 12
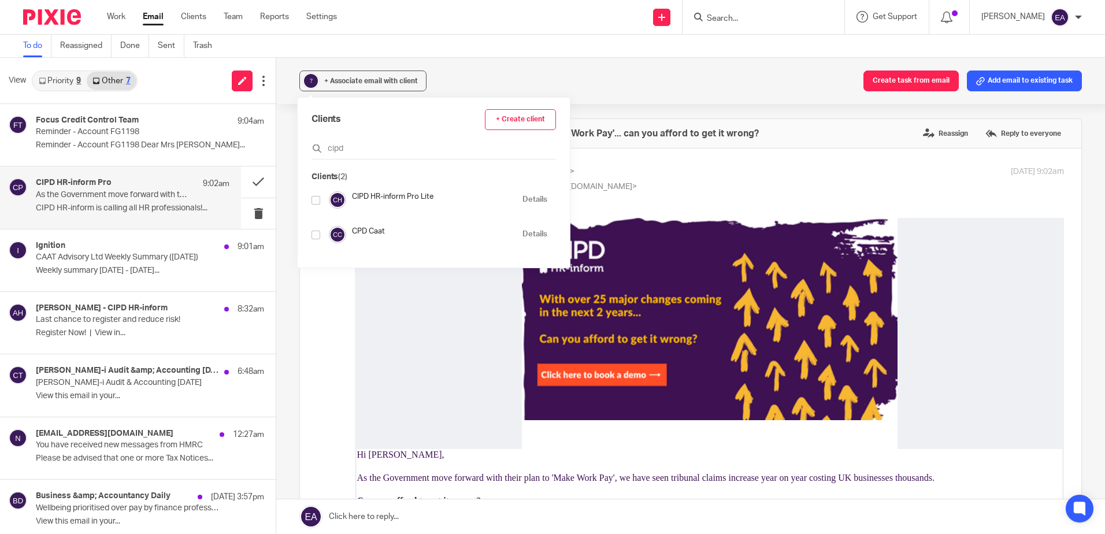
type input "cipd"
click at [317, 197] on input "checkbox" at bounding box center [316, 200] width 9 height 9
checkbox input "true"
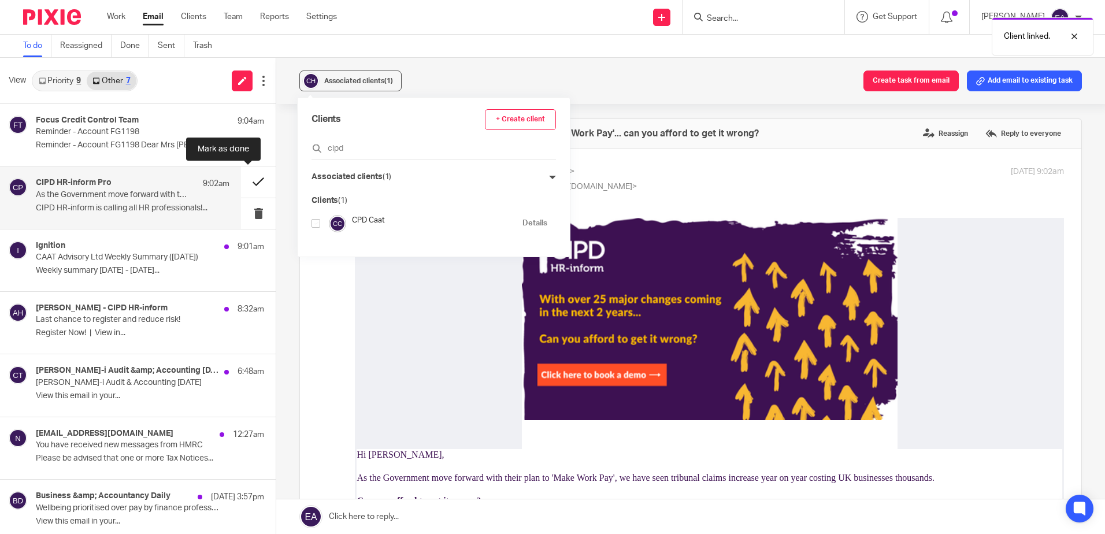
click at [249, 179] on button at bounding box center [258, 181] width 35 height 31
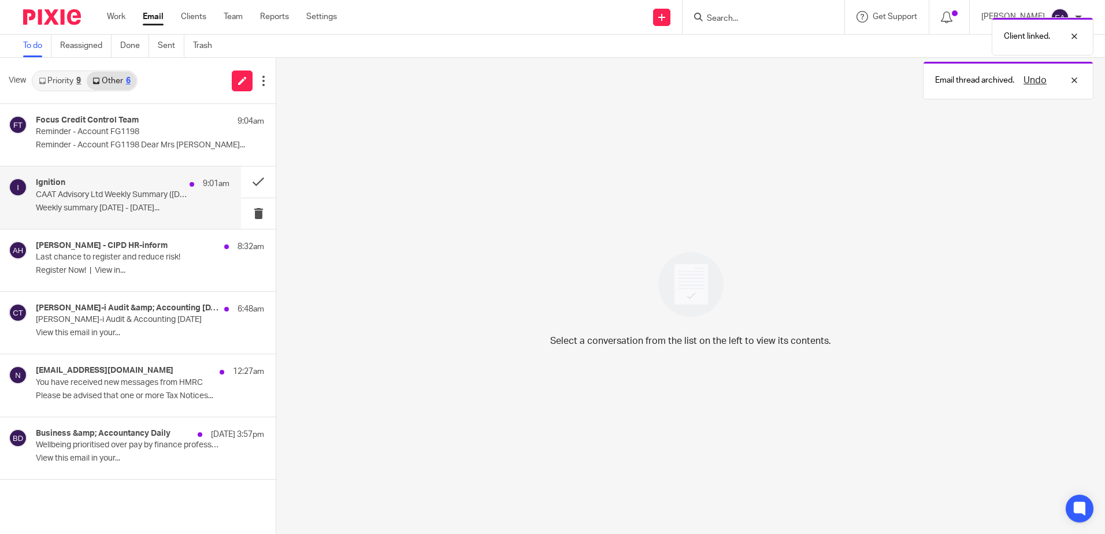
click at [136, 201] on div "Ignition 9:01am CAAT Advisory Ltd Weekly Summary (11 August 2025) Weekly summar…" at bounding box center [133, 197] width 194 height 39
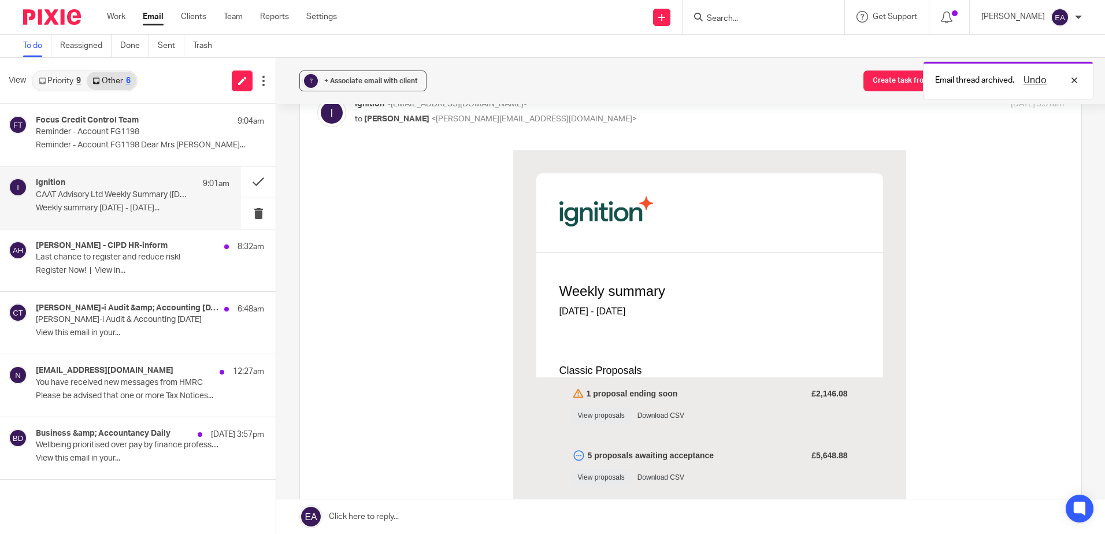
scroll to position [58, 0]
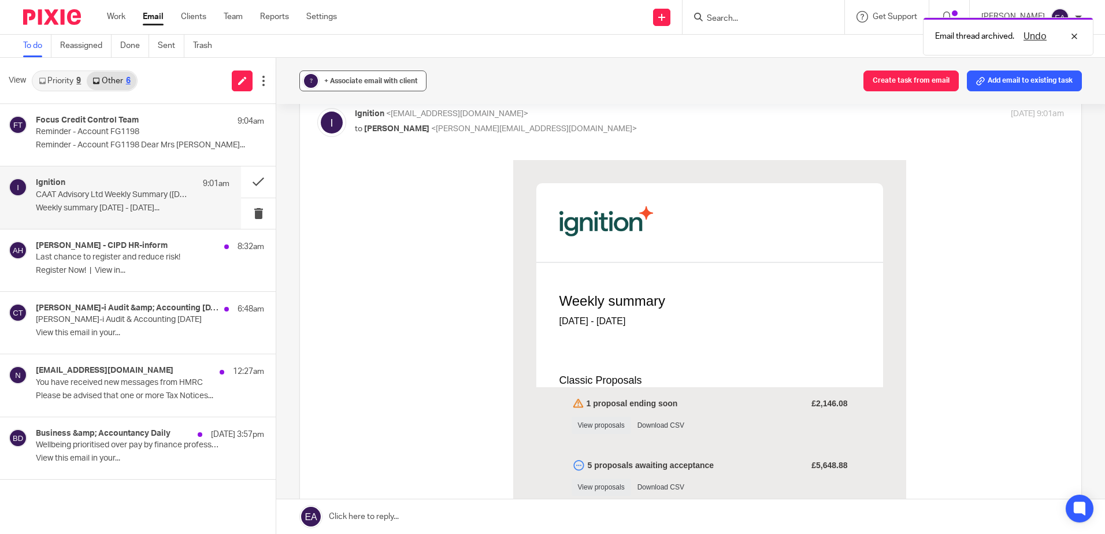
click at [351, 78] on span "+ Associate email with client" at bounding box center [371, 80] width 94 height 7
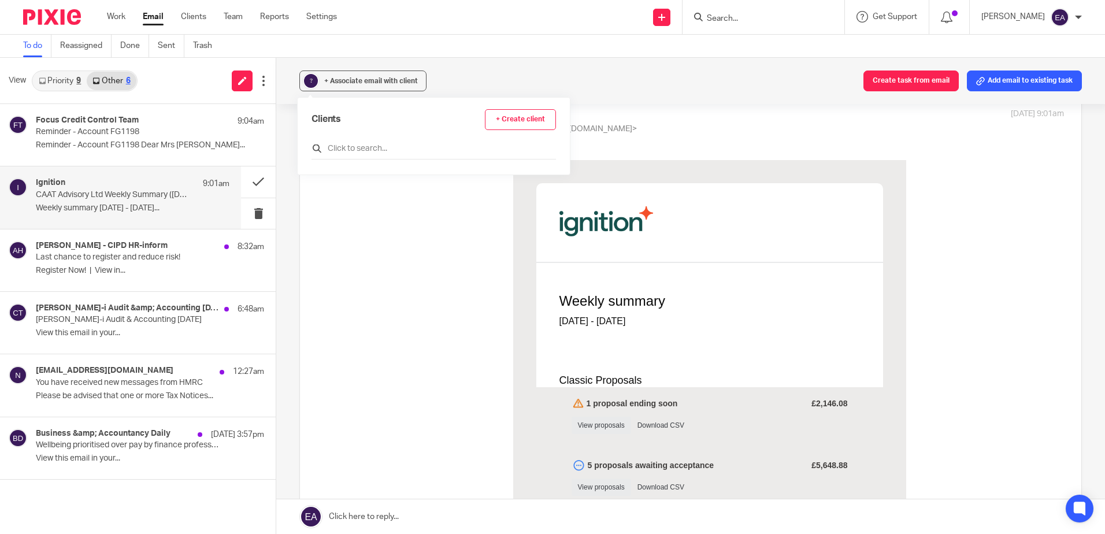
click at [350, 143] on input "text" at bounding box center [434, 149] width 245 height 12
type input "ignition"
click at [313, 201] on input "checkbox" at bounding box center [316, 200] width 9 height 9
checkbox input "true"
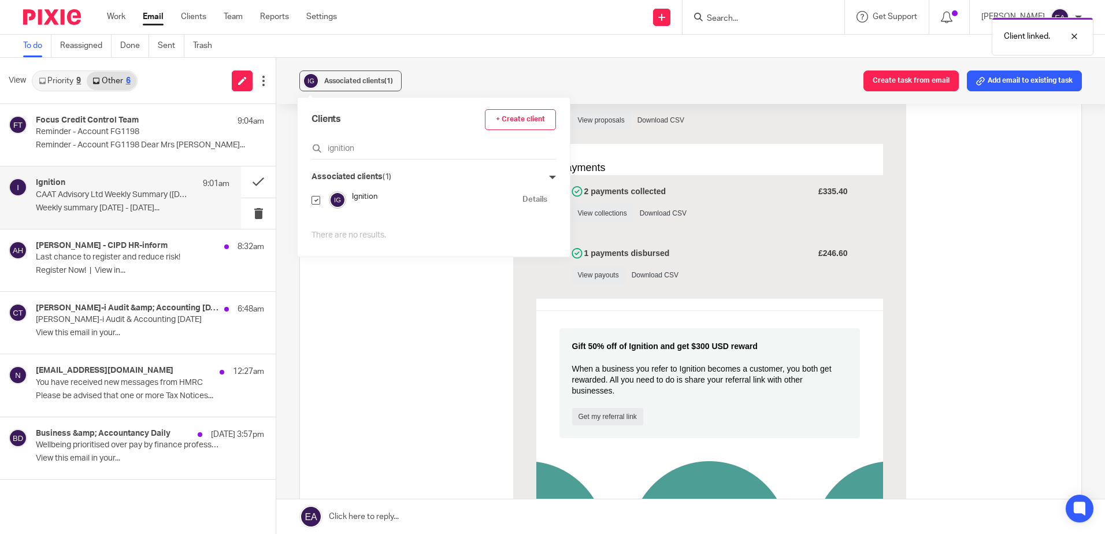
scroll to position [462, 0]
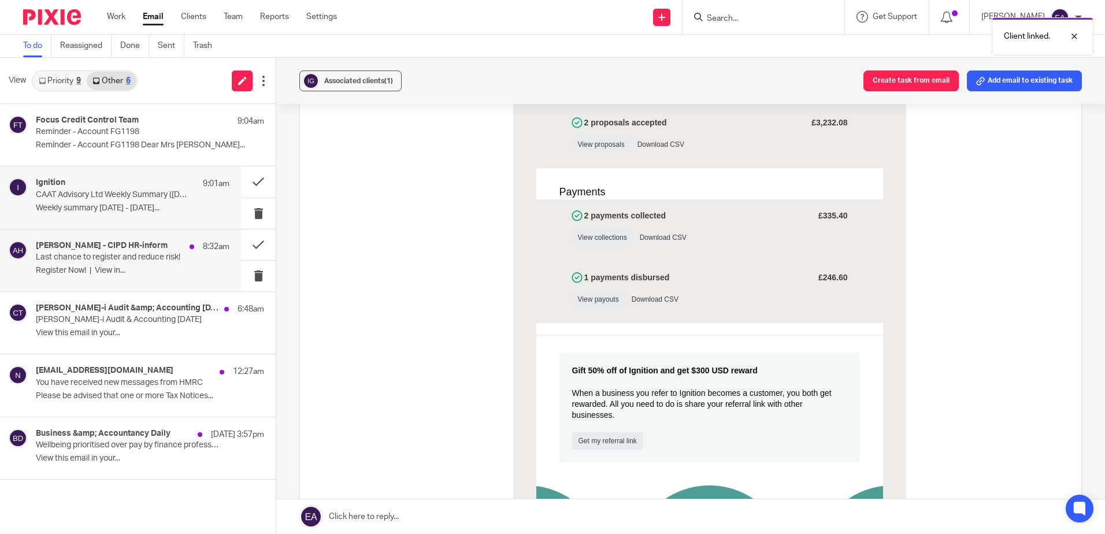
click at [116, 255] on p "Last chance to register and reduce risk!" at bounding box center [113, 258] width 155 height 10
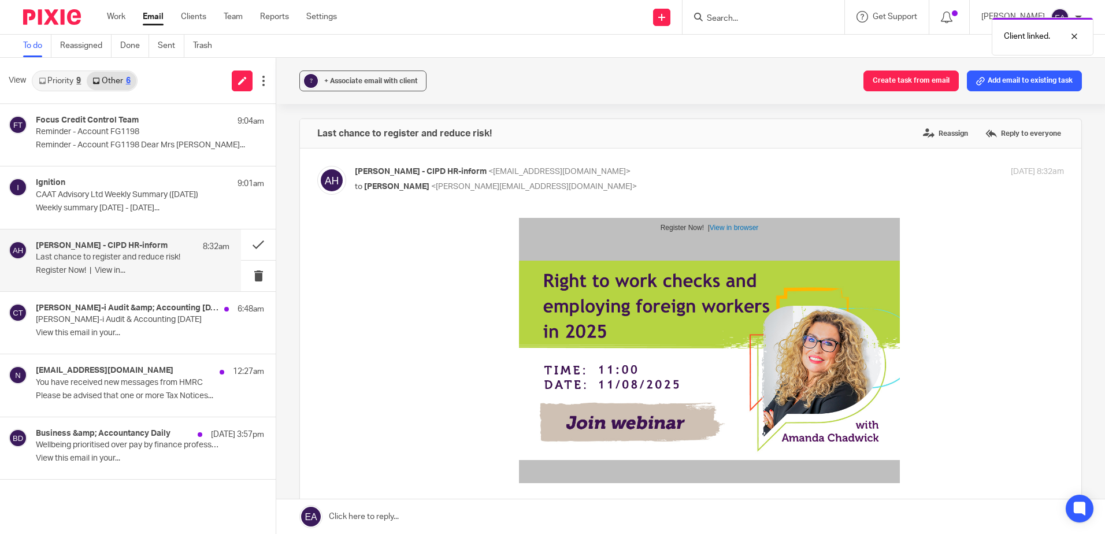
scroll to position [0, 0]
click at [342, 84] on span "+ Associate email with client" at bounding box center [371, 80] width 94 height 7
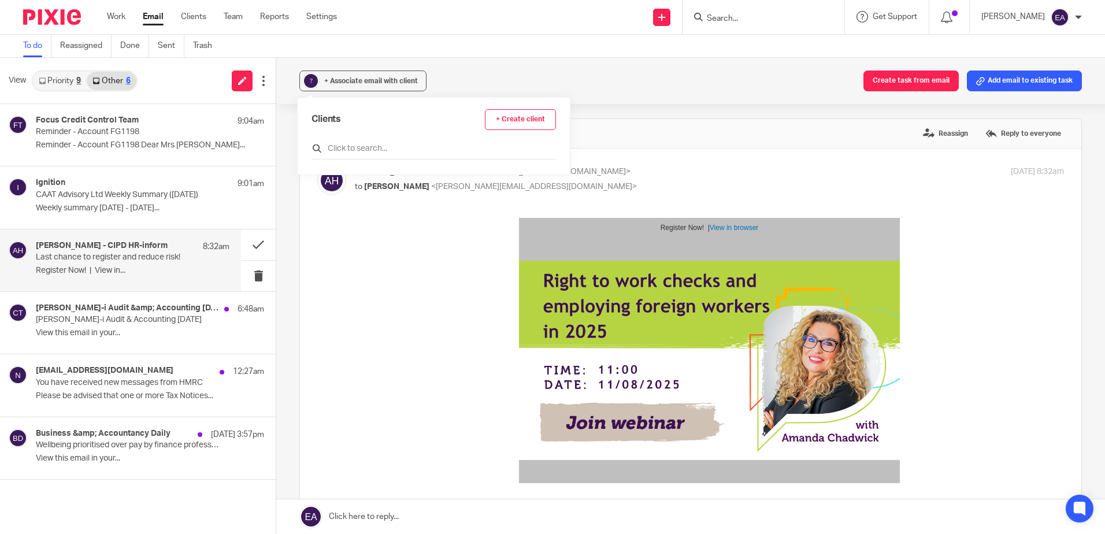
click at [364, 147] on input "text" at bounding box center [434, 149] width 245 height 12
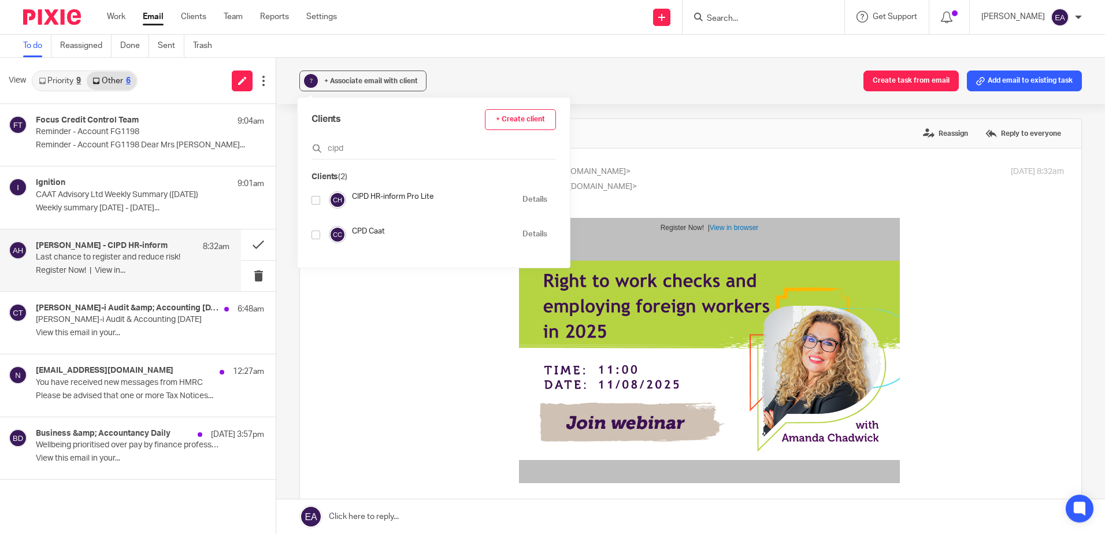
type input "cipd"
click at [318, 196] on input "checkbox" at bounding box center [316, 200] width 9 height 9
checkbox input "true"
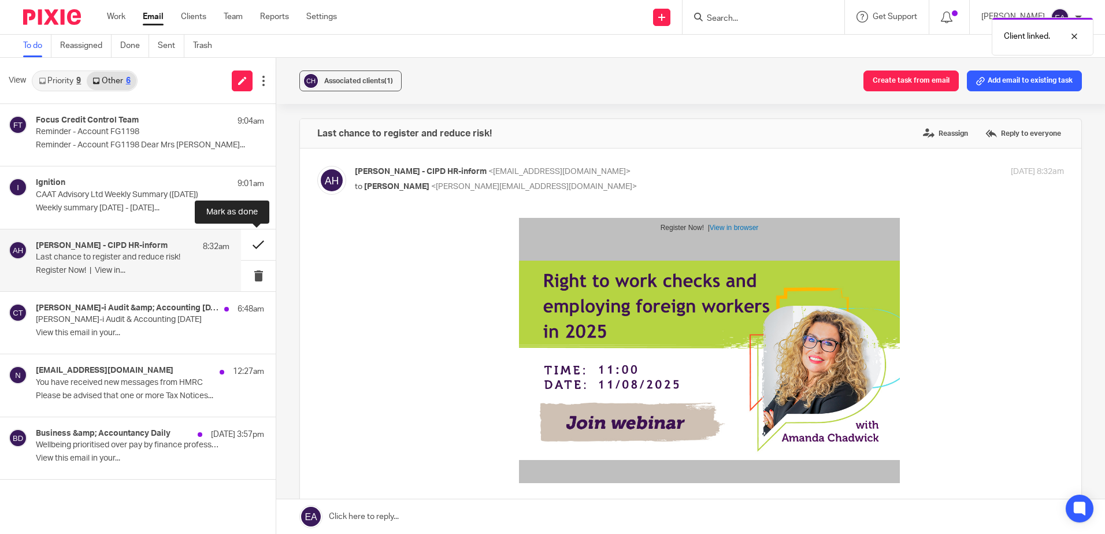
click at [267, 242] on button at bounding box center [258, 244] width 35 height 31
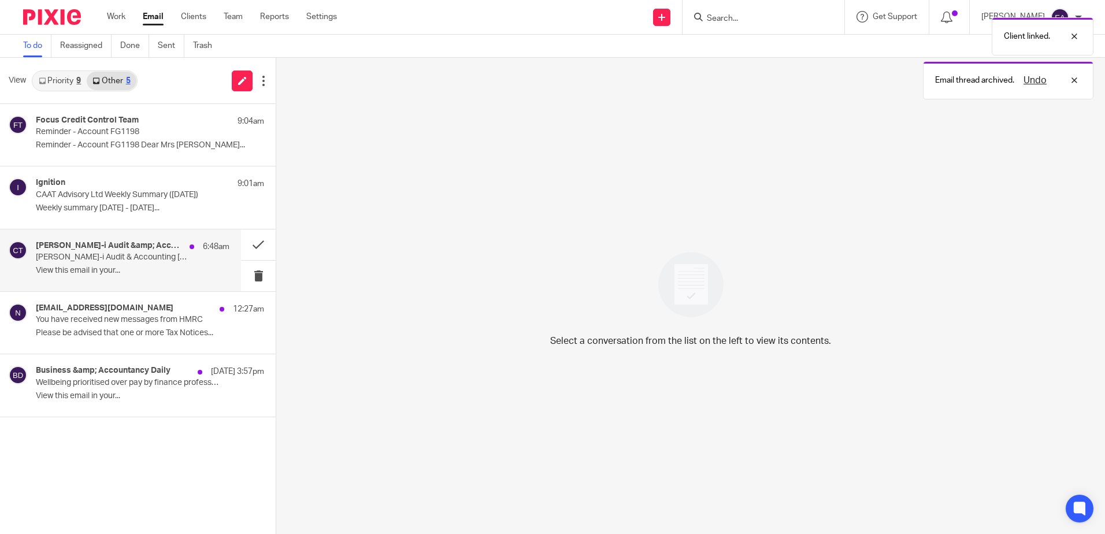
click at [128, 270] on p "View this email in your..." at bounding box center [133, 271] width 194 height 10
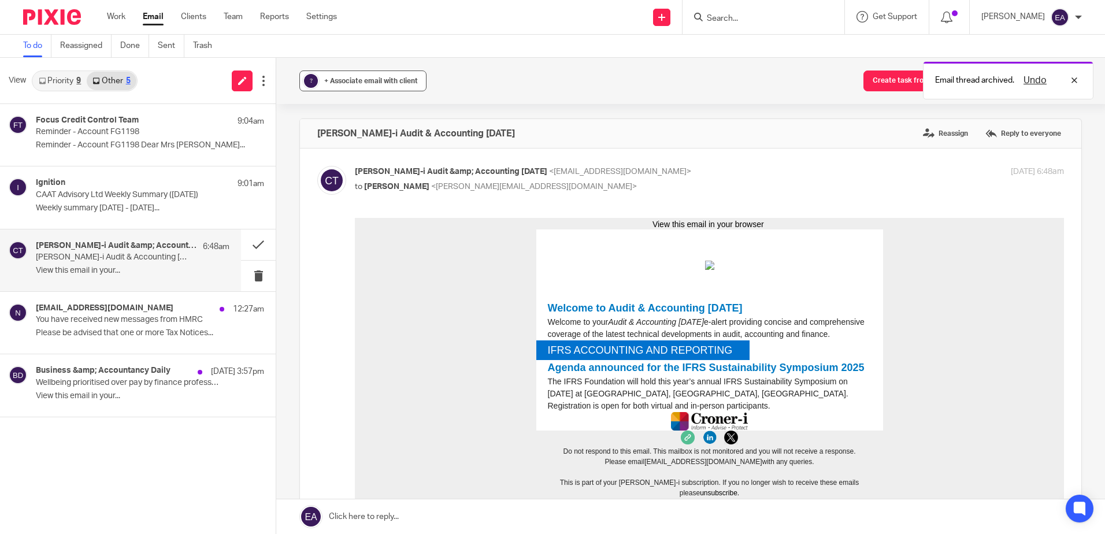
click at [353, 78] on span "+ Associate email with client" at bounding box center [371, 80] width 94 height 7
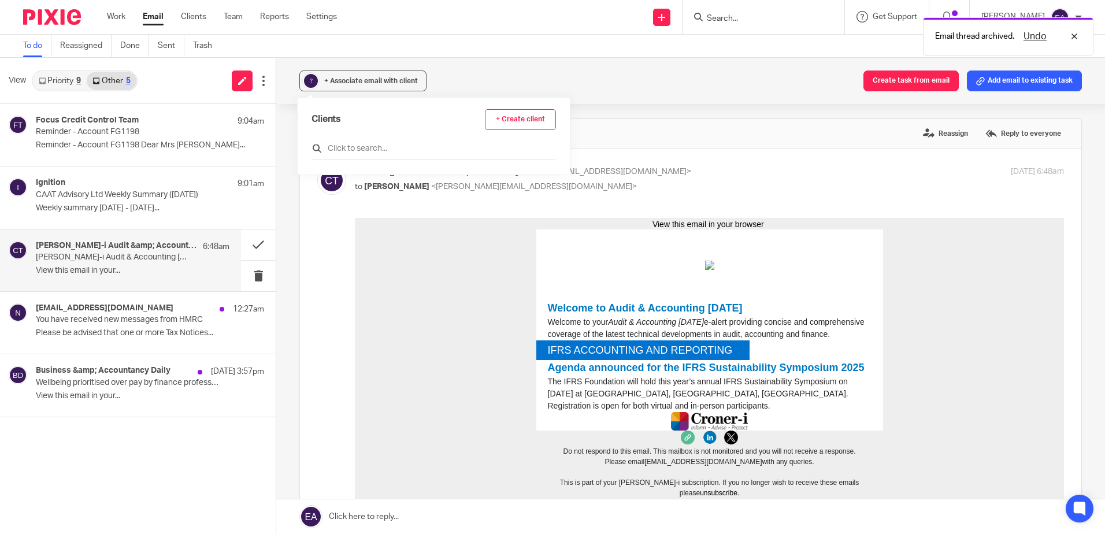
click at [346, 149] on input "text" at bounding box center [434, 149] width 245 height 12
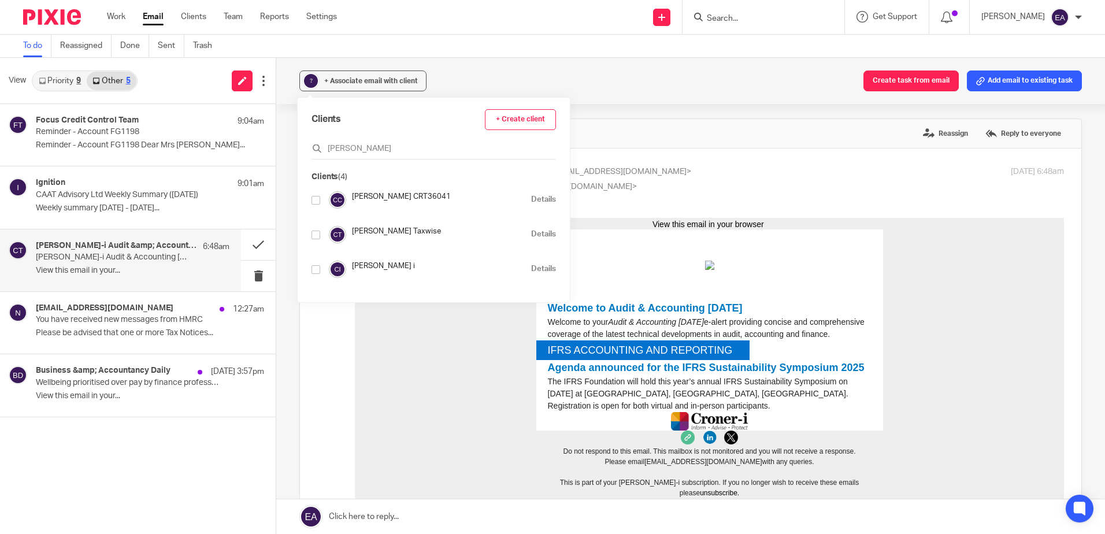
type input "croner"
click at [317, 267] on input "checkbox" at bounding box center [316, 269] width 9 height 9
checkbox input "true"
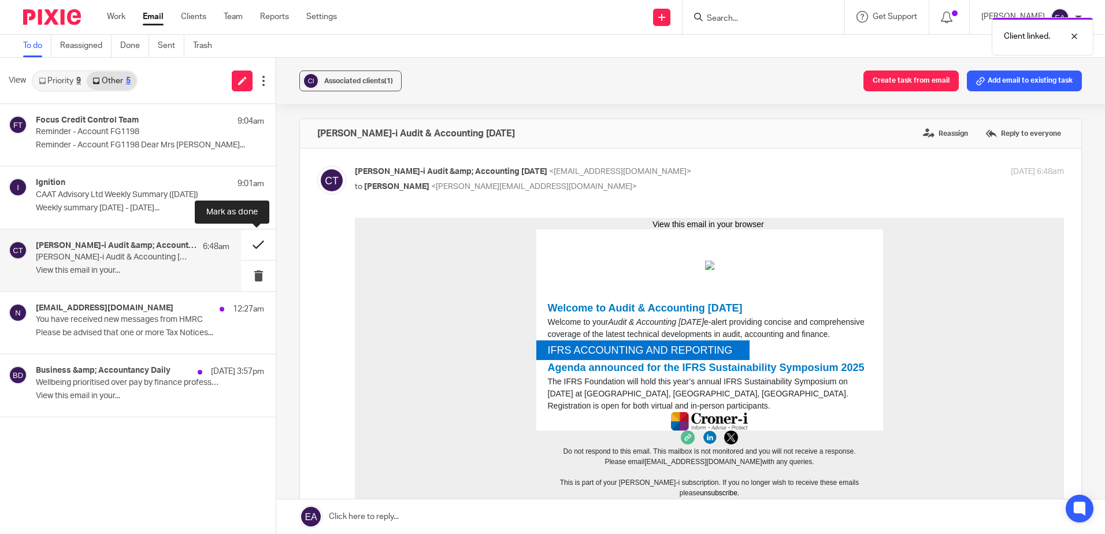
click at [256, 245] on button at bounding box center [258, 244] width 35 height 31
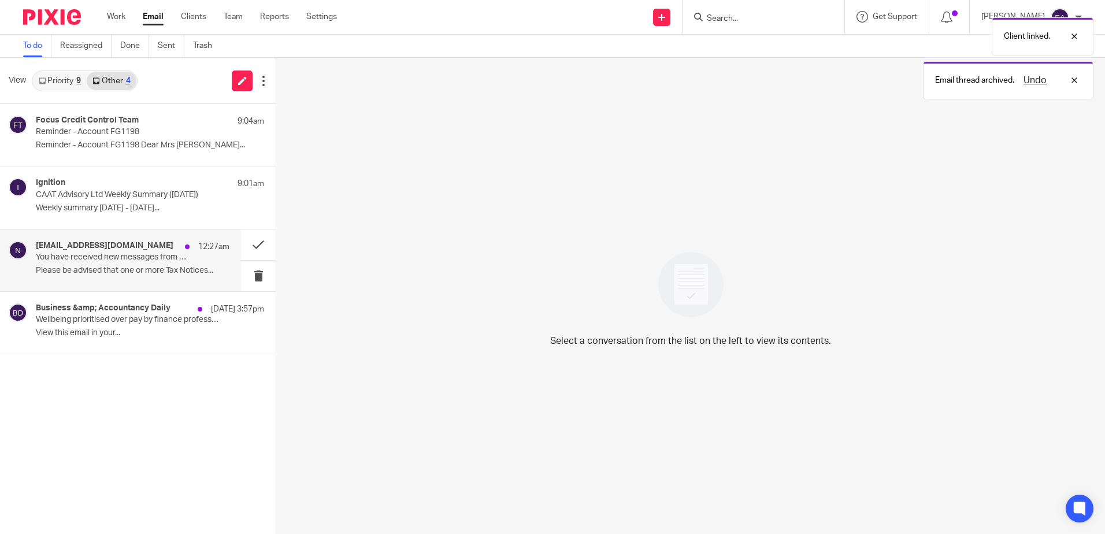
click at [169, 238] on div "noreply@notifications.hmrc.gov.uk 12:27am You have received new messages from H…" at bounding box center [120, 260] width 241 height 62
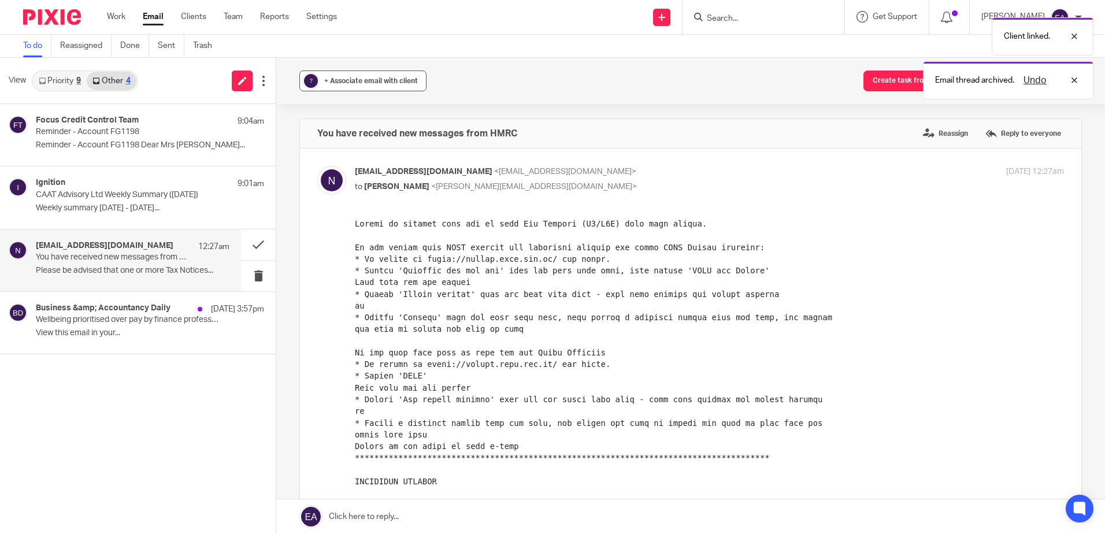
click at [351, 77] on span "+ Associate email with client" at bounding box center [371, 80] width 94 height 7
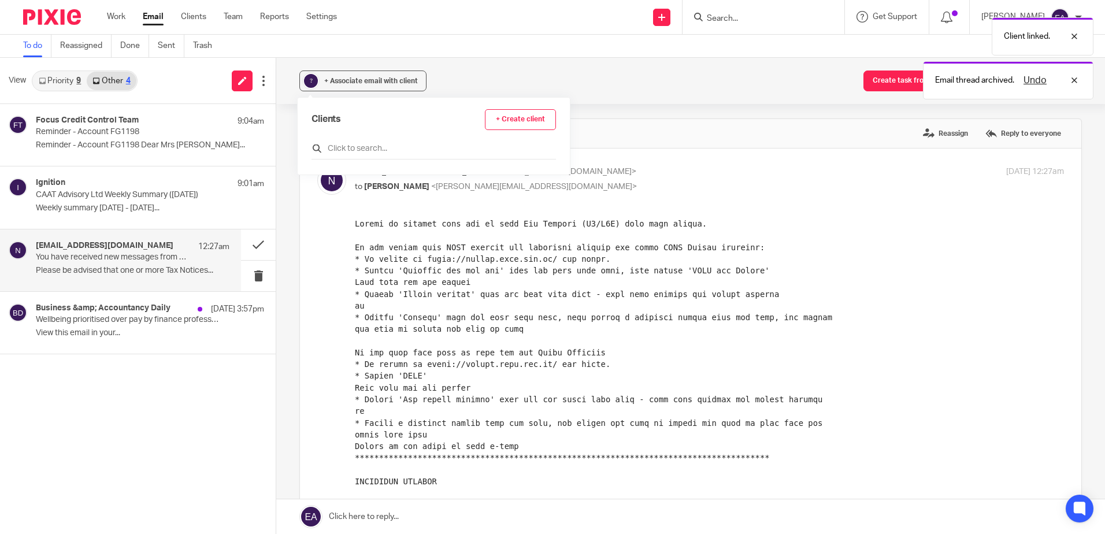
click at [335, 147] on input "text" at bounding box center [434, 149] width 245 height 12
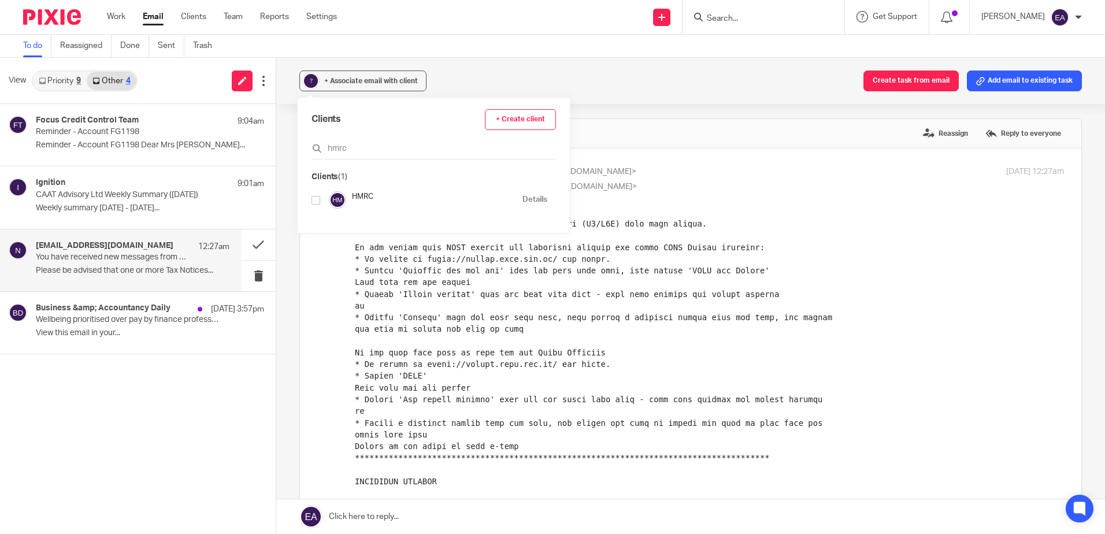
type input "hmrc"
click at [317, 201] on input "checkbox" at bounding box center [316, 200] width 9 height 9
checkbox input "true"
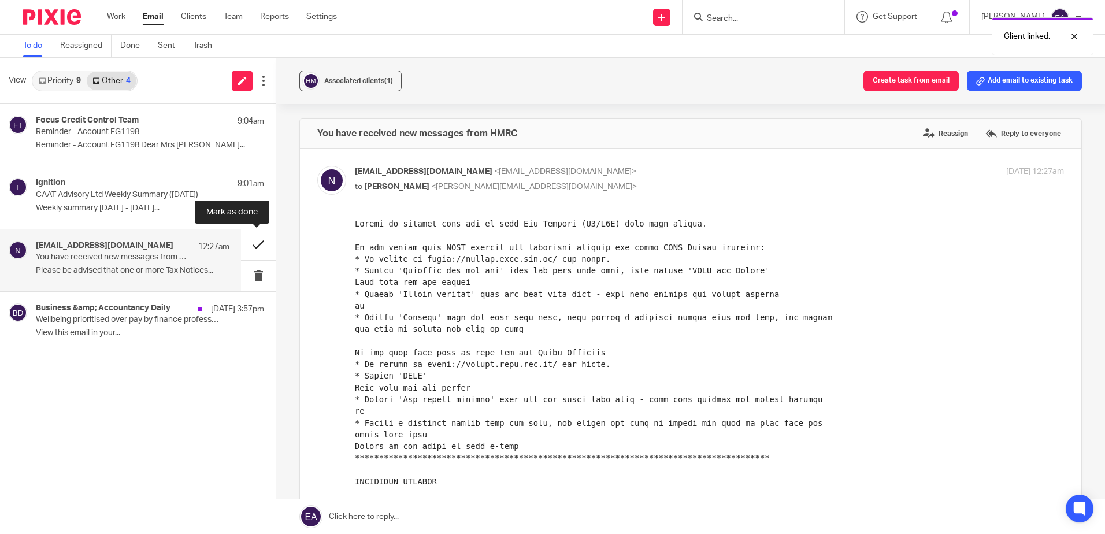
click at [258, 242] on button at bounding box center [258, 244] width 35 height 31
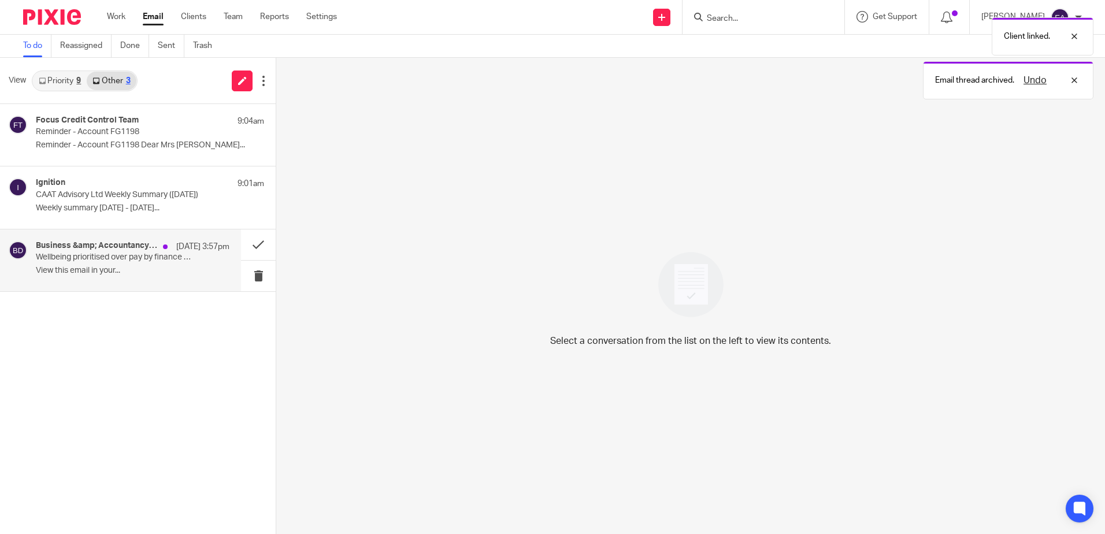
click at [135, 254] on p "Wellbeing prioritised over pay by finance professionals | Sage partners with th…" at bounding box center [113, 258] width 155 height 10
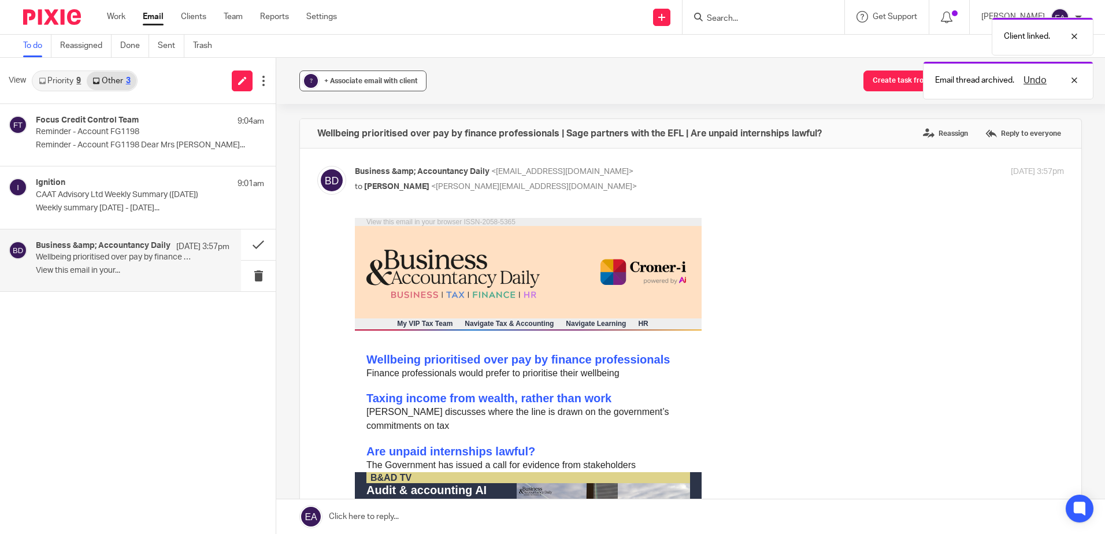
click at [338, 77] on span "+ Associate email with client" at bounding box center [371, 80] width 94 height 7
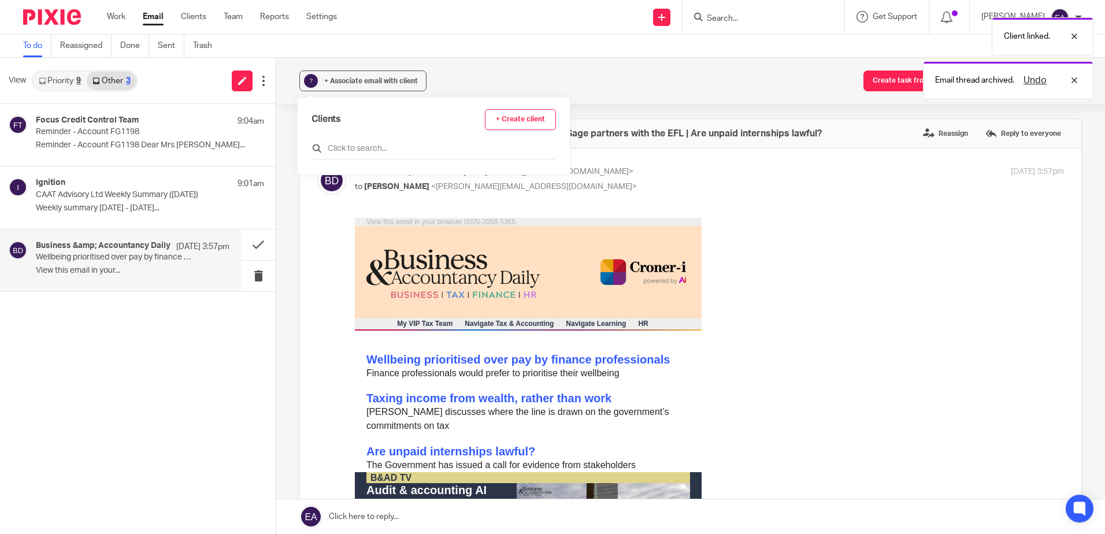
click at [332, 147] on input "text" at bounding box center [434, 149] width 245 height 12
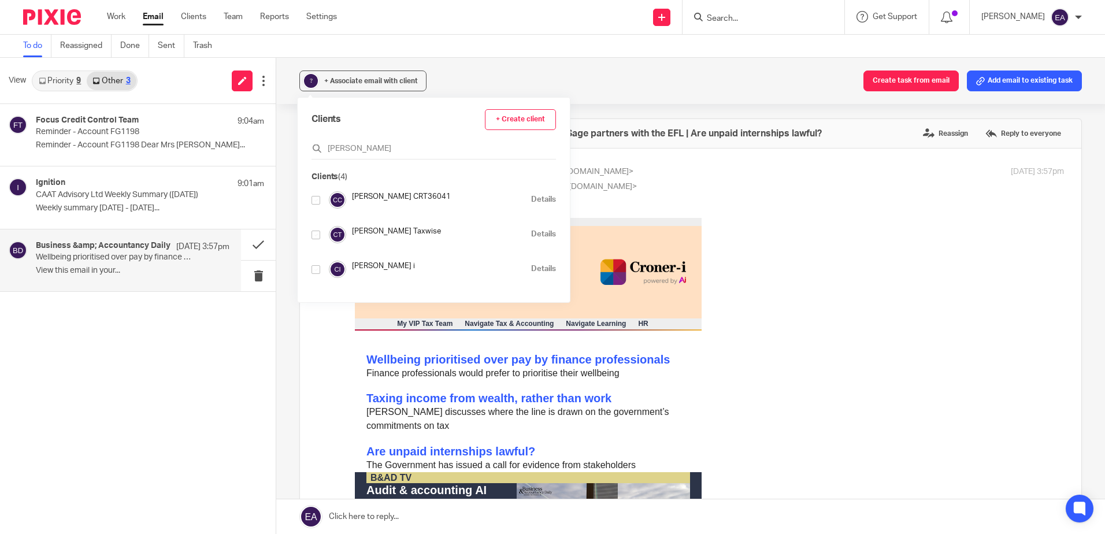
type input "croner"
click at [314, 270] on input "checkbox" at bounding box center [316, 269] width 9 height 9
checkbox input "true"
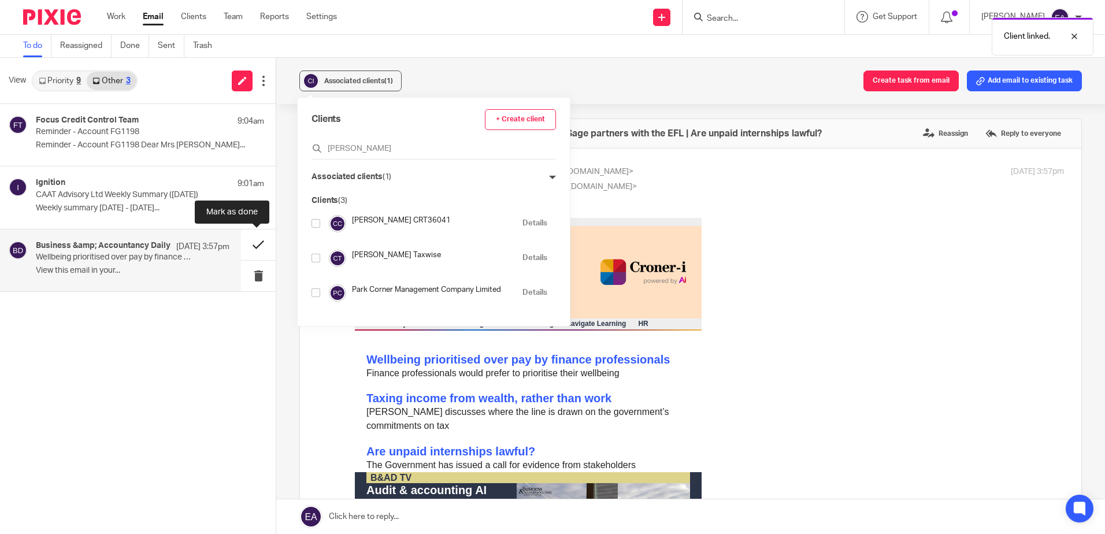
click at [262, 249] on button at bounding box center [258, 244] width 35 height 31
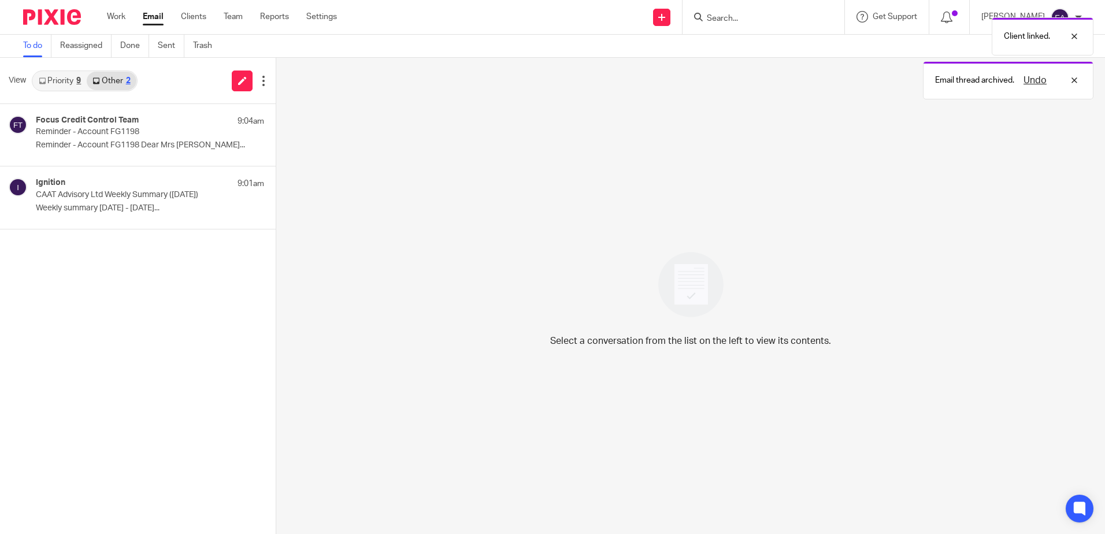
click at [77, 76] on link "Priority 9" at bounding box center [60, 81] width 54 height 18
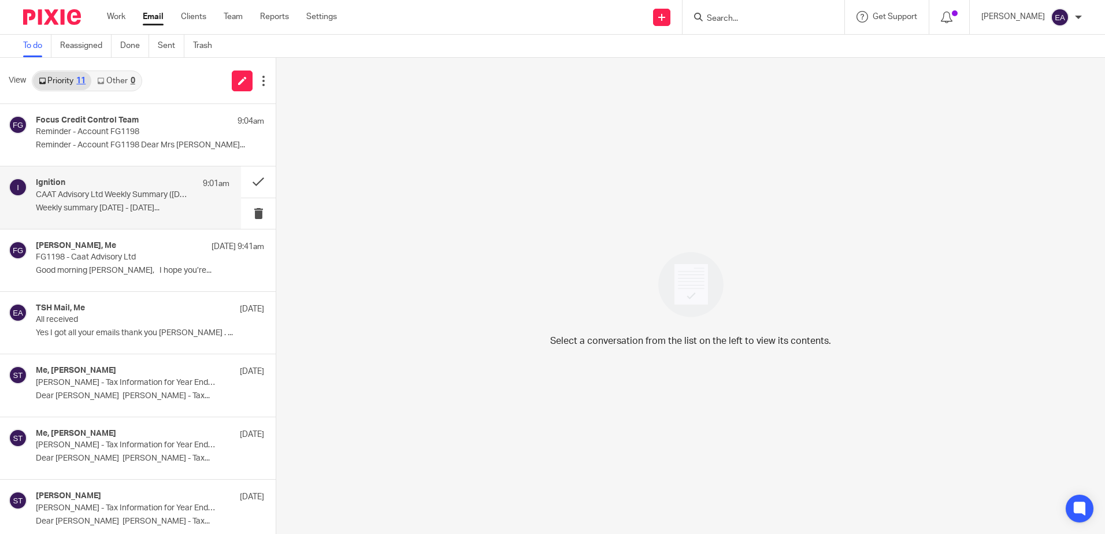
click at [65, 204] on p "Weekly summary [DATE] - [DATE]..." at bounding box center [133, 208] width 194 height 10
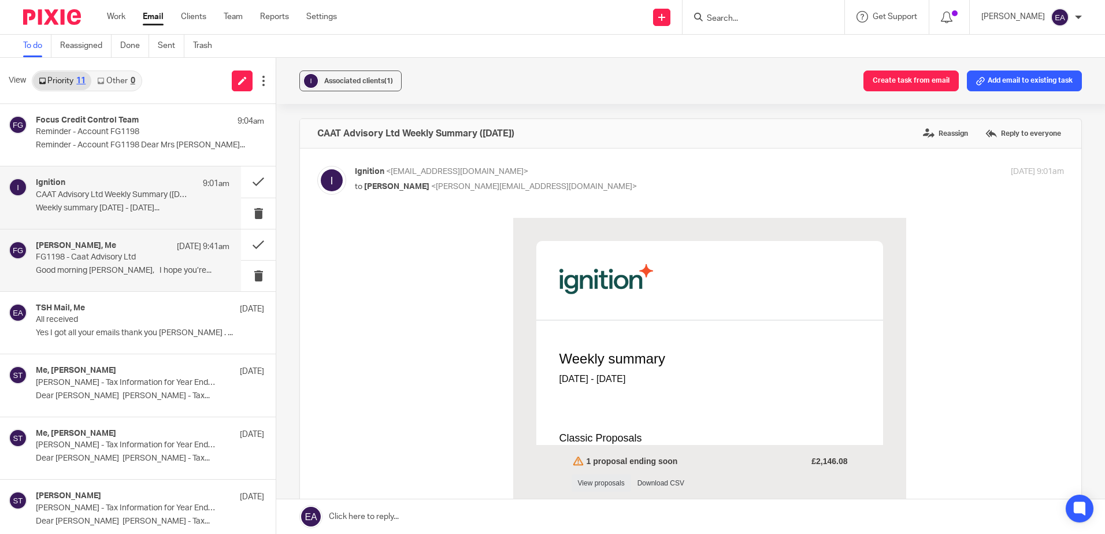
click at [64, 268] on p "Good morning [PERSON_NAME], I hope you’re..." at bounding box center [133, 271] width 194 height 10
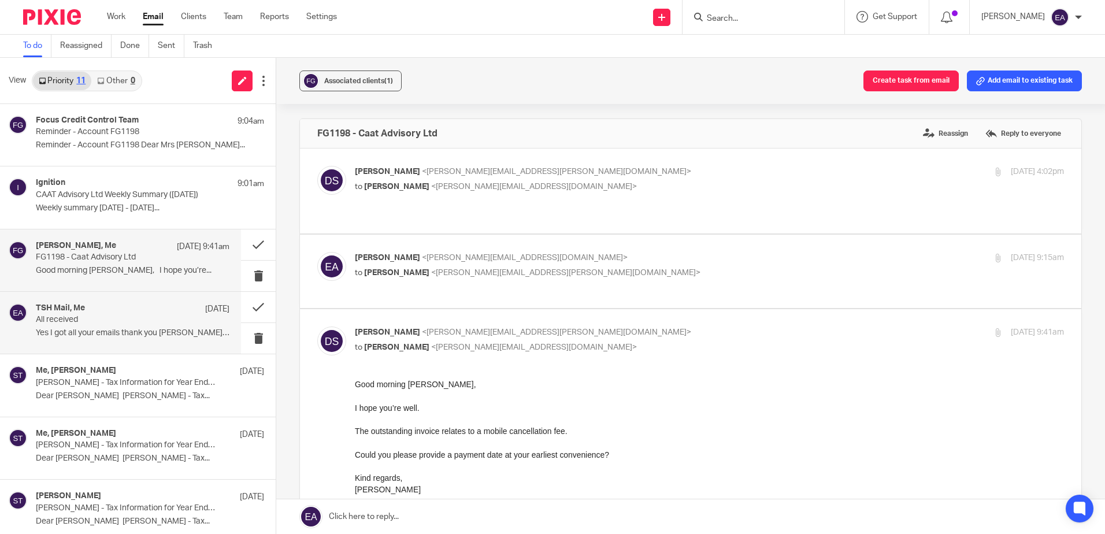
click at [85, 323] on p "All received" at bounding box center [113, 320] width 155 height 10
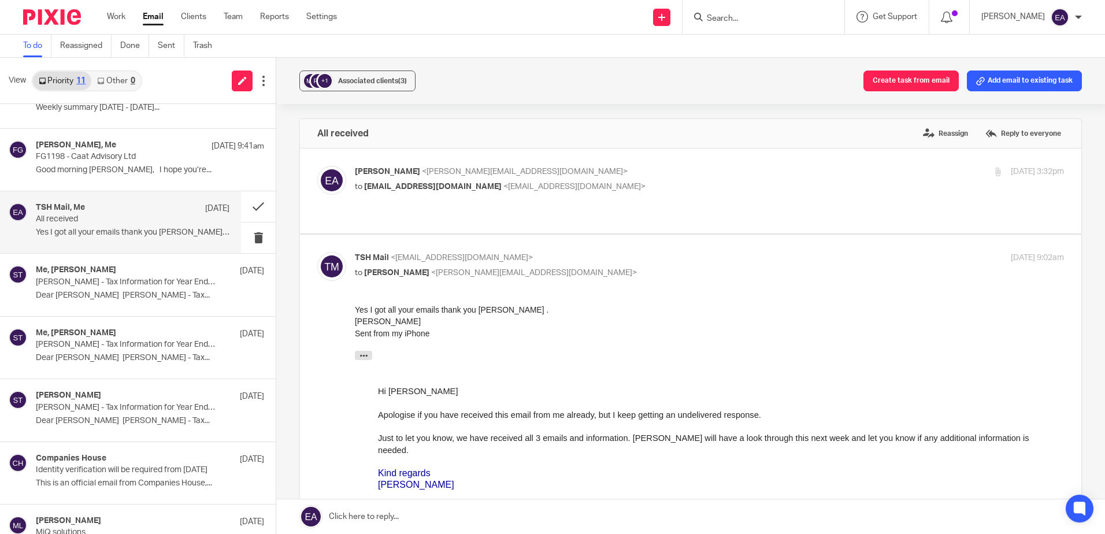
scroll to position [116, 0]
